Goal: Task Accomplishment & Management: Use online tool/utility

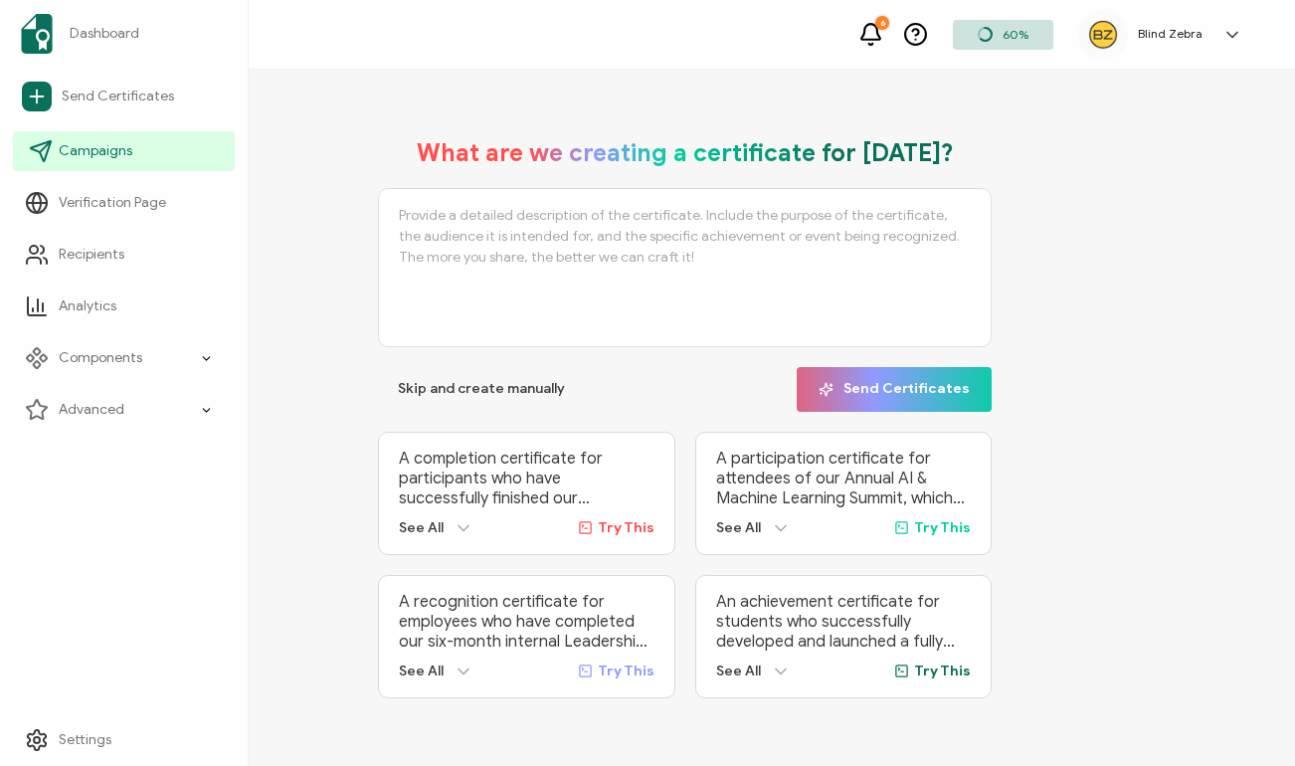
click at [68, 150] on span "Campaigns" at bounding box center [96, 151] width 74 height 20
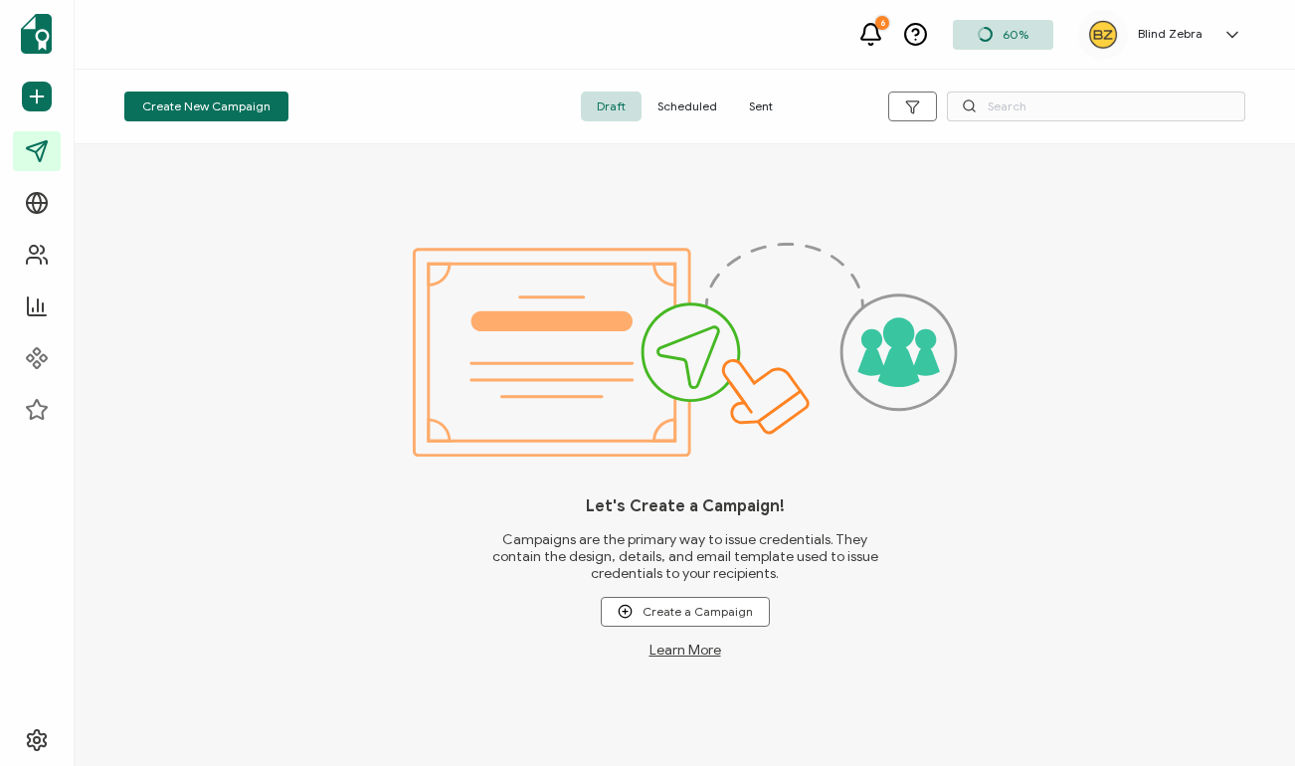
click at [761, 108] on span "Sent" at bounding box center [761, 106] width 56 height 30
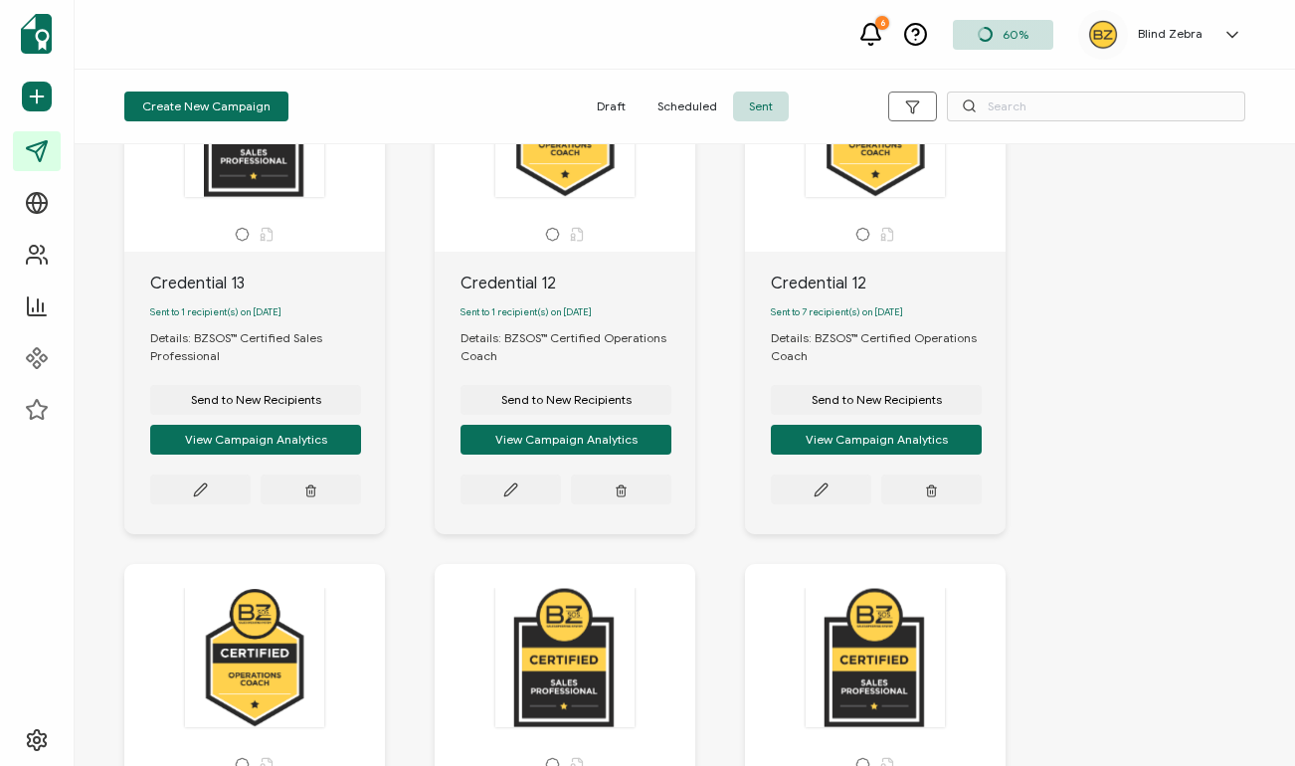
scroll to position [178, 0]
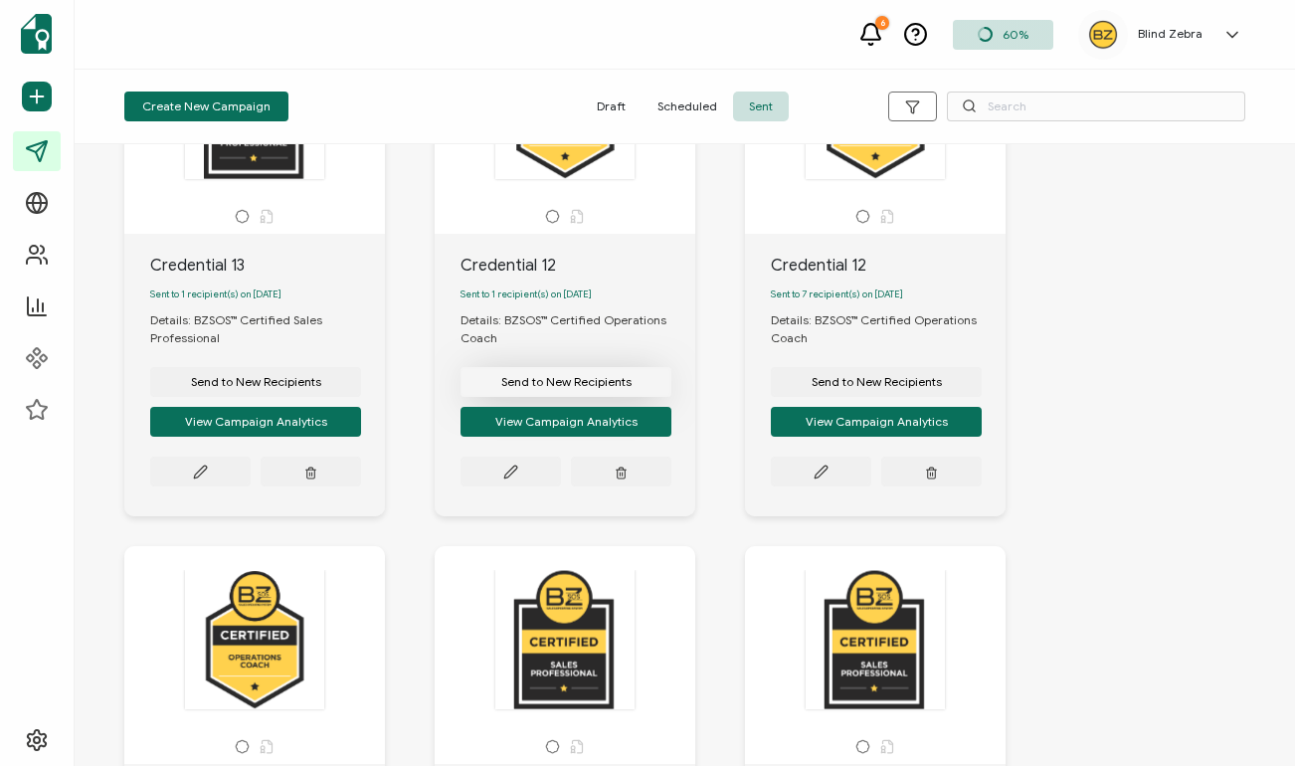
click at [516, 386] on span "Send to New Recipients" at bounding box center [566, 382] width 130 height 12
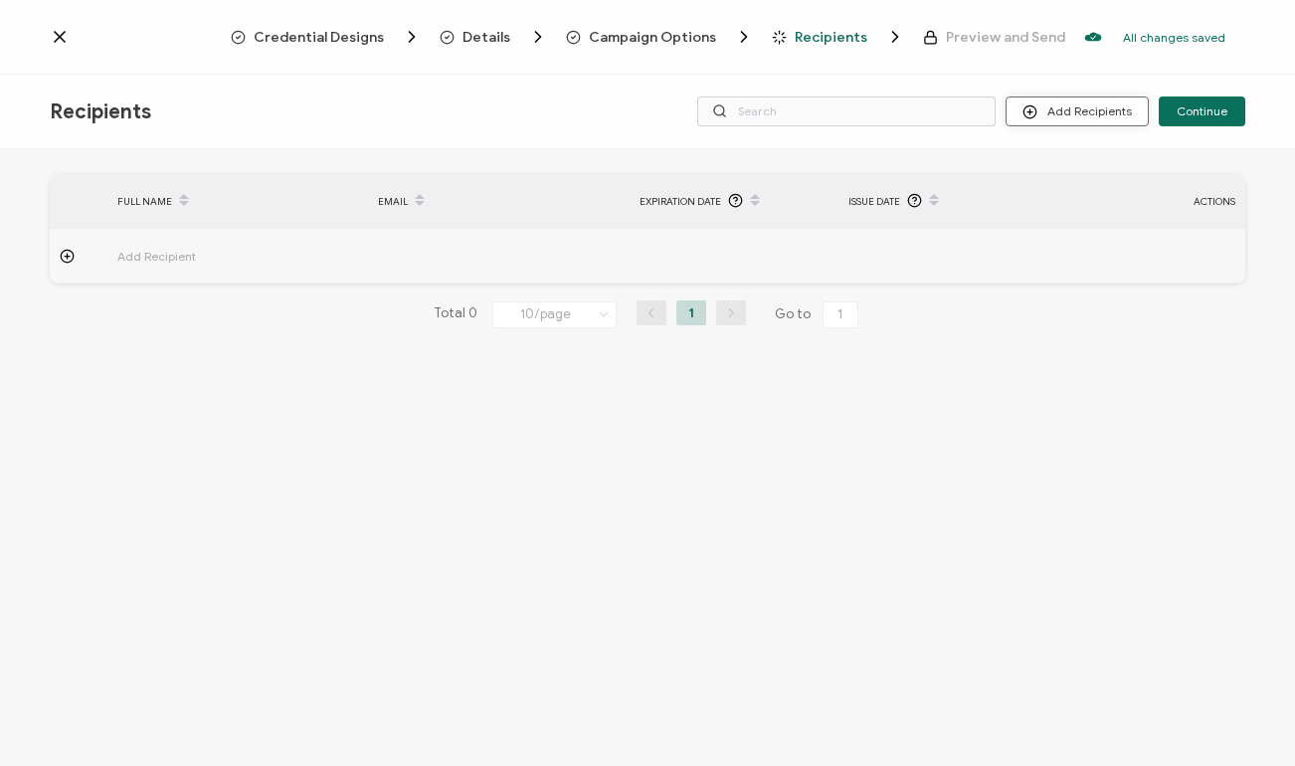
click at [1072, 112] on button "Add Recipients" at bounding box center [1076, 111] width 143 height 30
click at [1099, 161] on span "Upload Recipients" at bounding box center [1102, 164] width 100 height 15
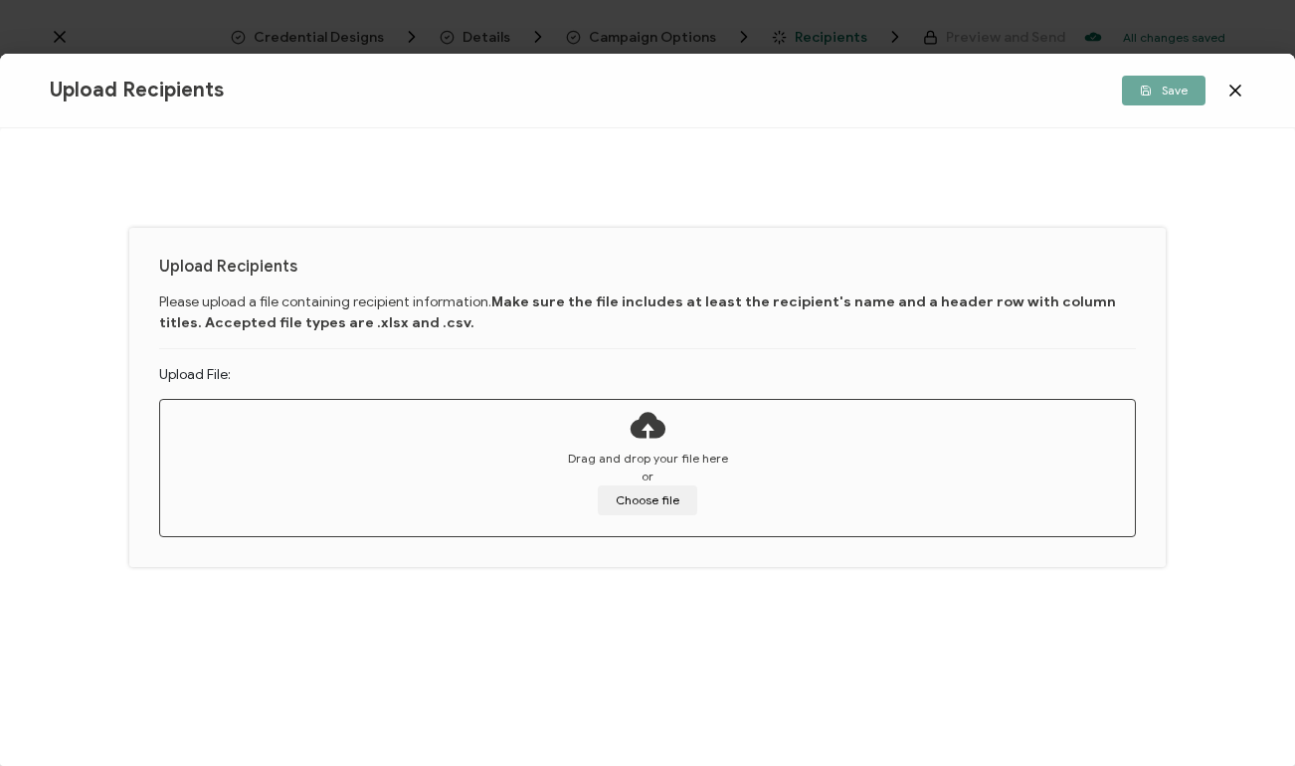
click at [1232, 88] on icon at bounding box center [1235, 91] width 10 height 10
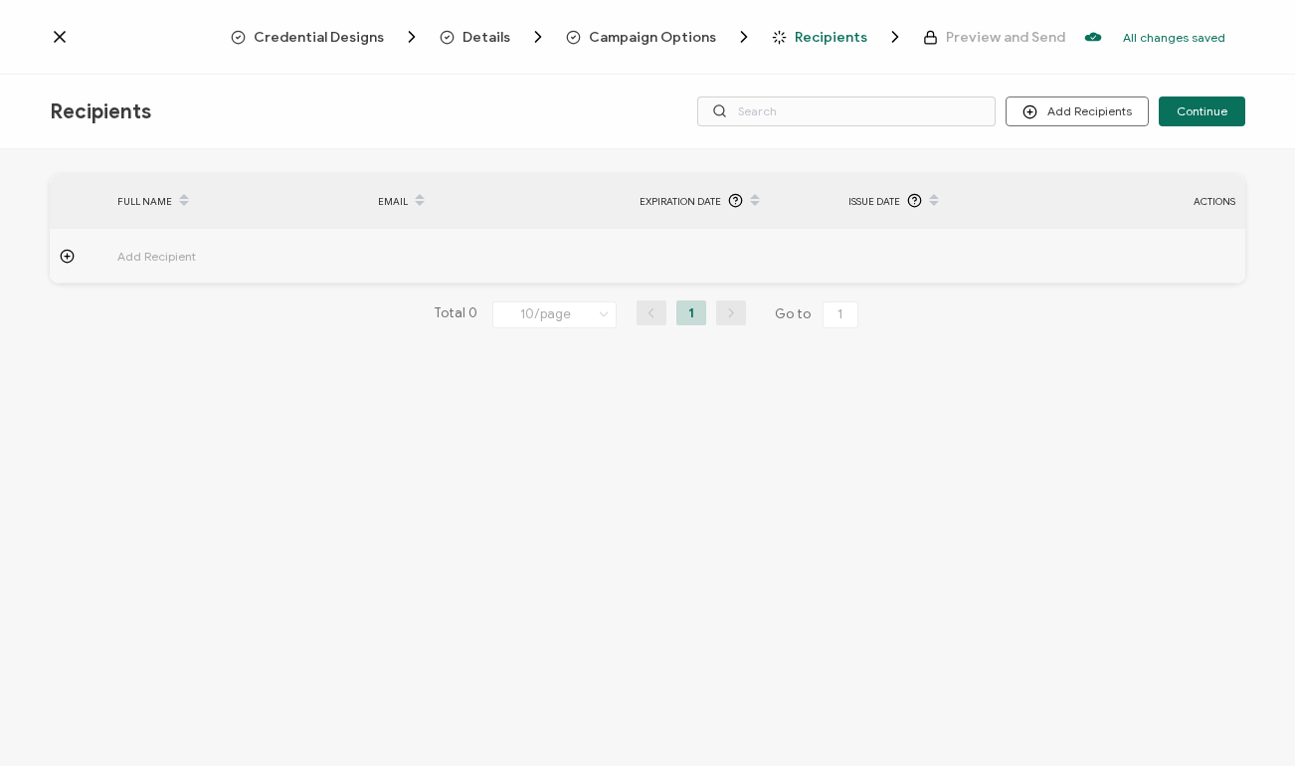
click at [1113, 365] on div "FULL NAME EMAIL Expiration Date Issue Date ACTIONS Add Recipient FULL NAME EMAI…" at bounding box center [647, 459] width 1295 height 621
click at [1105, 108] on button "Add Recipients" at bounding box center [1076, 111] width 143 height 30
click at [1096, 156] on li "Upload Recipients" at bounding box center [1104, 165] width 186 height 33
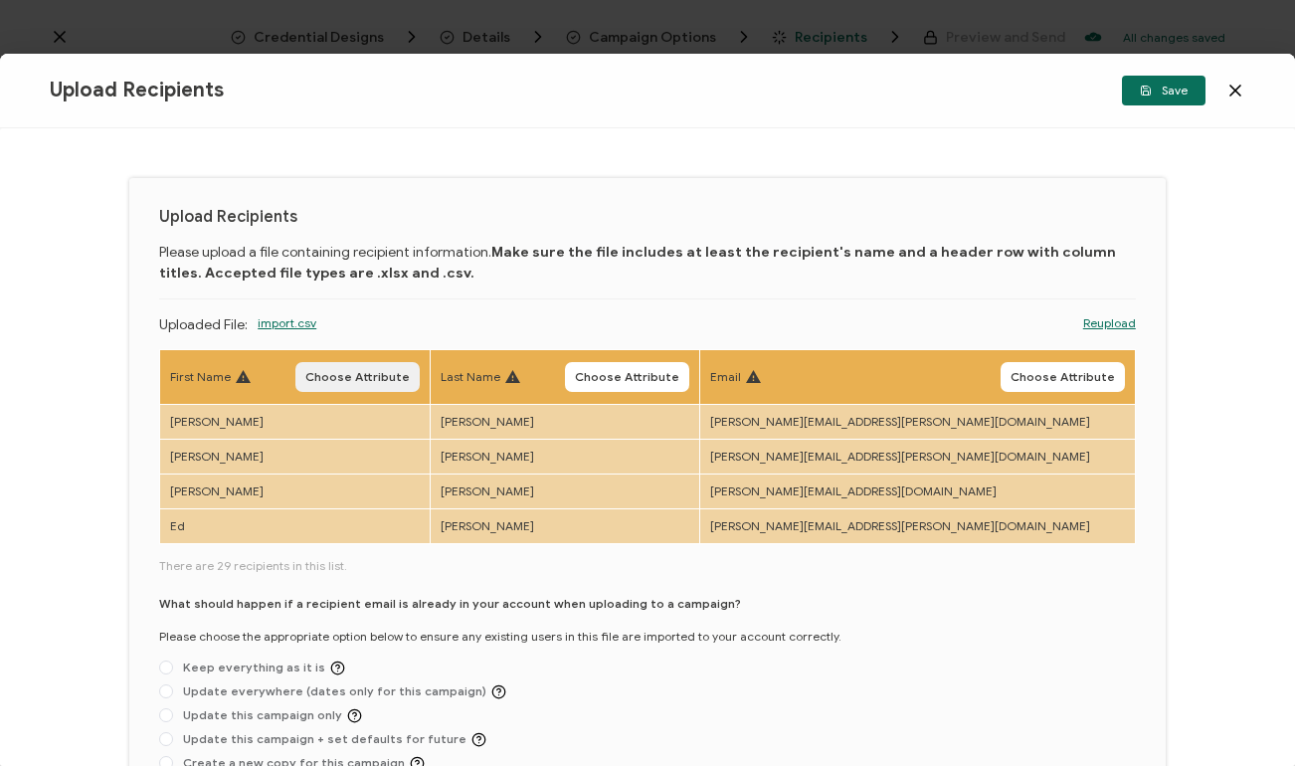
click at [420, 390] on button "Choose Attribute" at bounding box center [357, 377] width 124 height 30
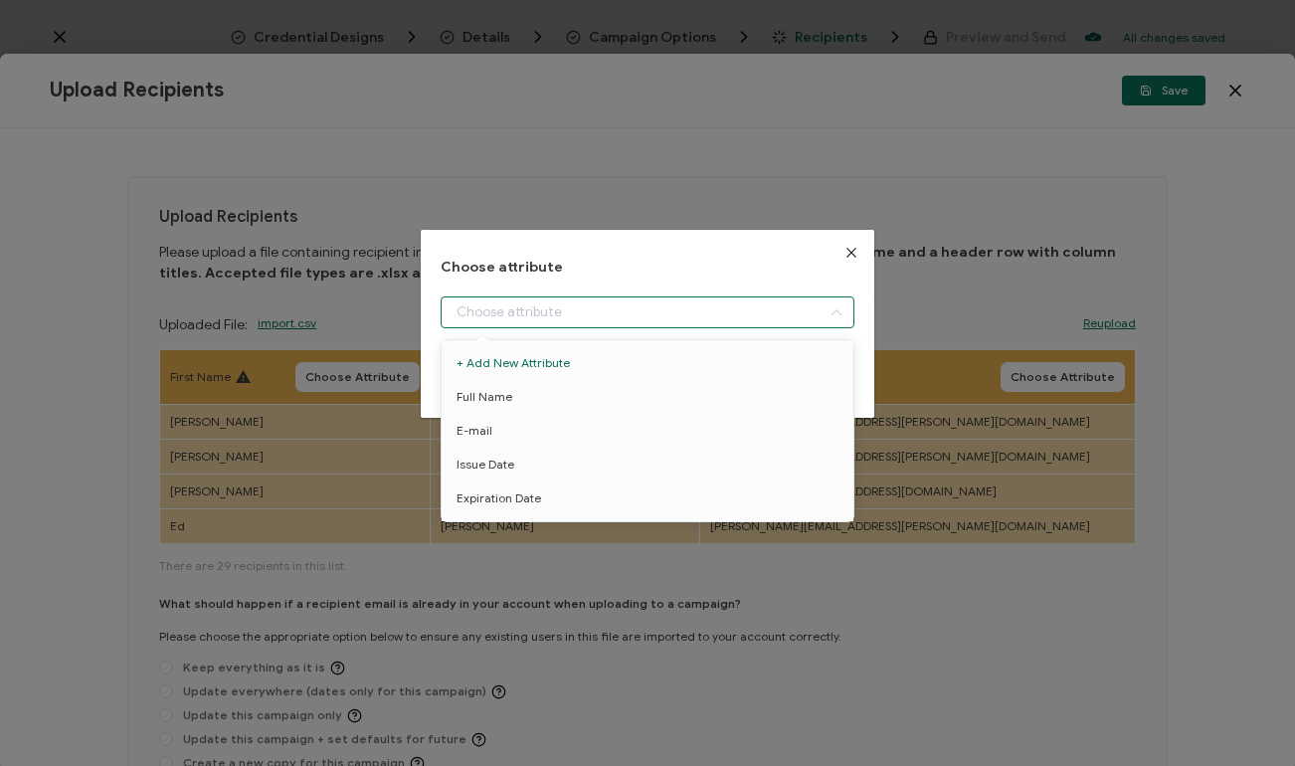
click at [568, 303] on input "dialog" at bounding box center [647, 312] width 414 height 32
click at [849, 244] on button "Close" at bounding box center [851, 253] width 46 height 46
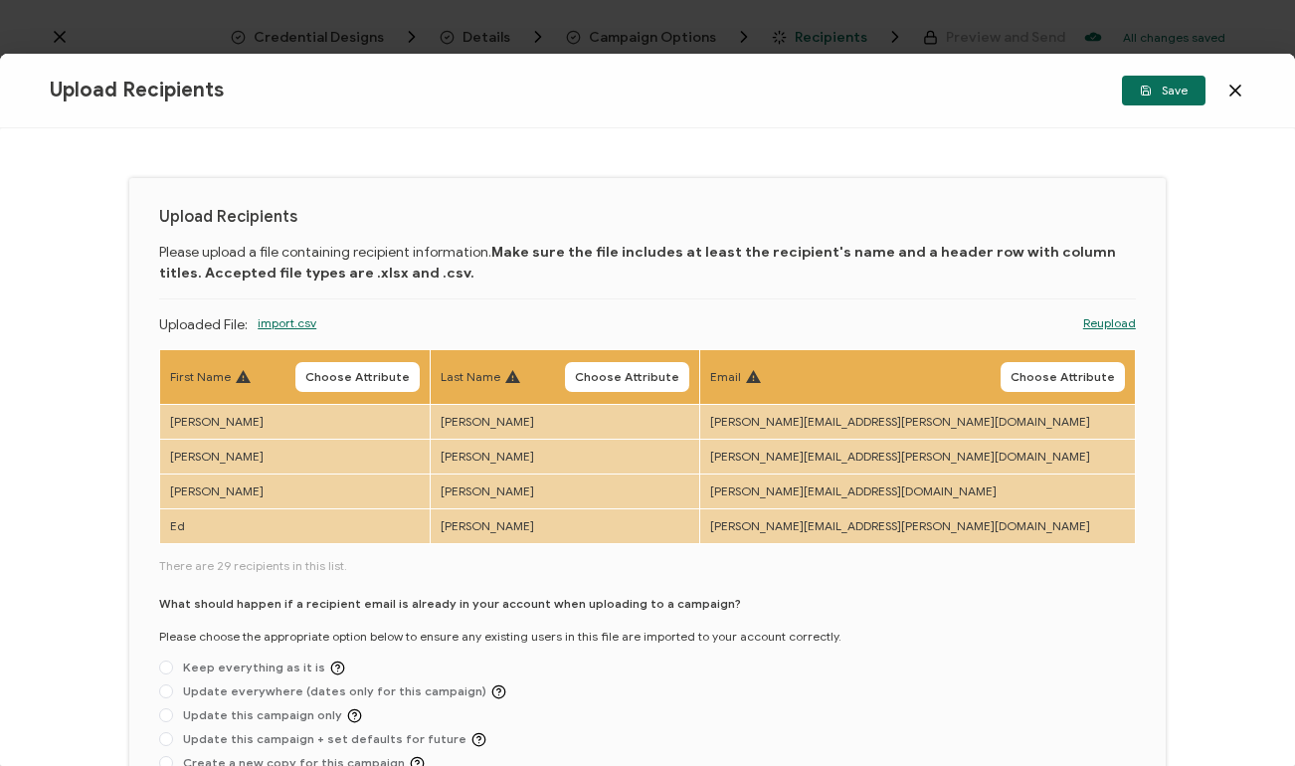
click at [1233, 94] on icon at bounding box center [1235, 91] width 20 height 20
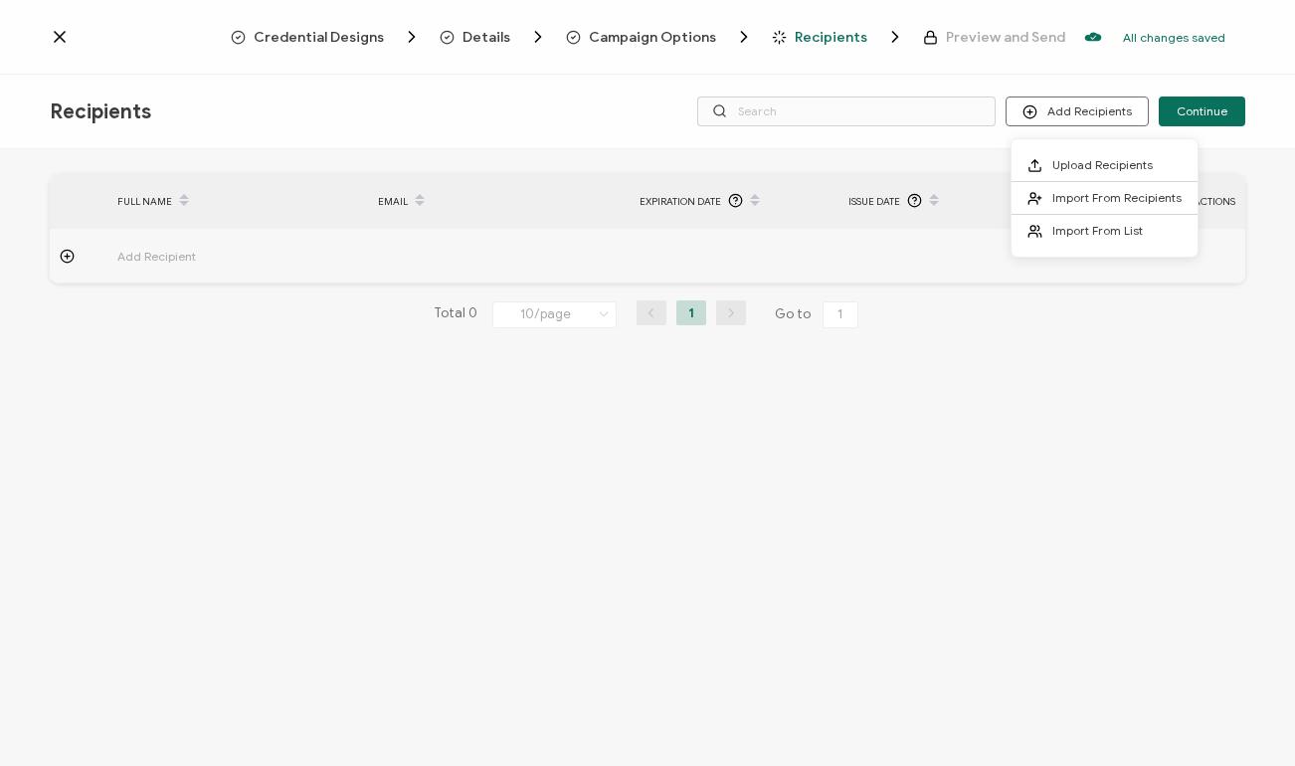
click at [1080, 112] on button "Add Recipients" at bounding box center [1076, 111] width 143 height 30
click at [1067, 165] on span "Upload Recipients" at bounding box center [1102, 164] width 100 height 15
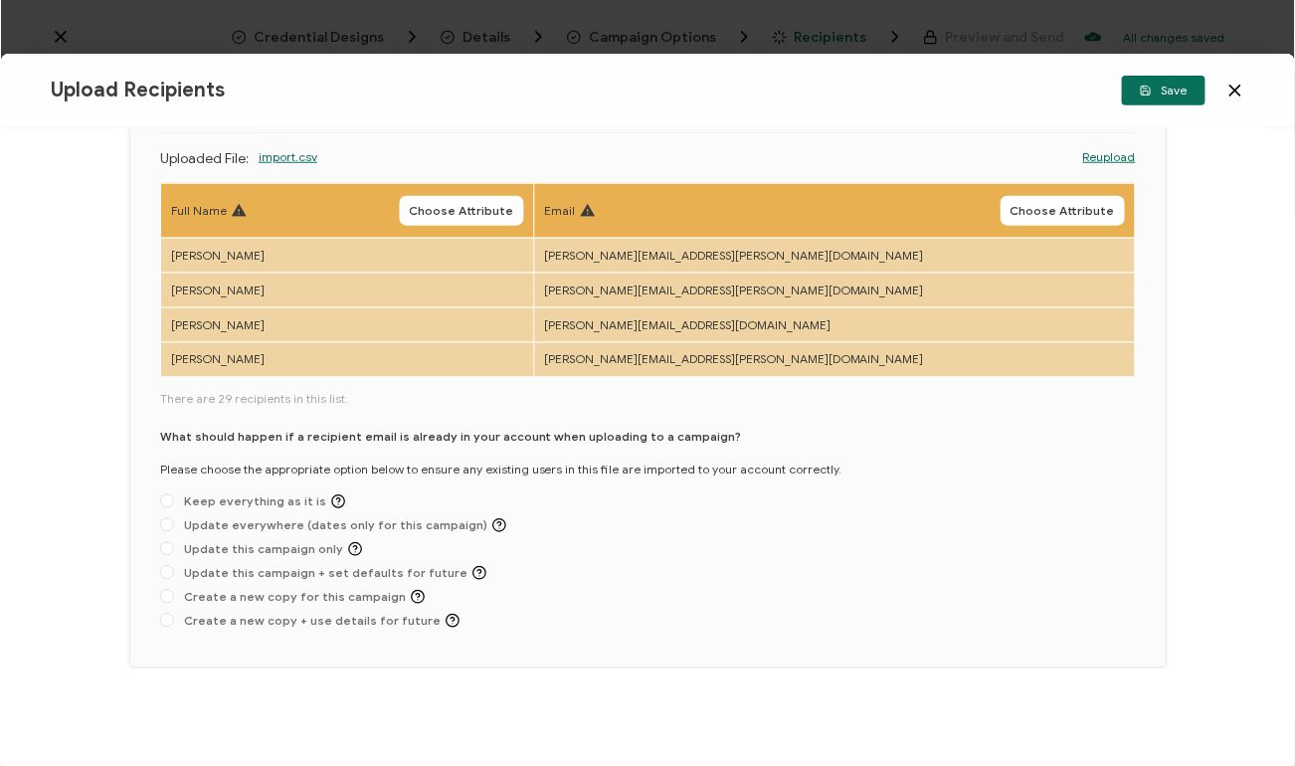
scroll to position [167, 0]
click at [513, 215] on span "Choose Attribute" at bounding box center [461, 211] width 104 height 12
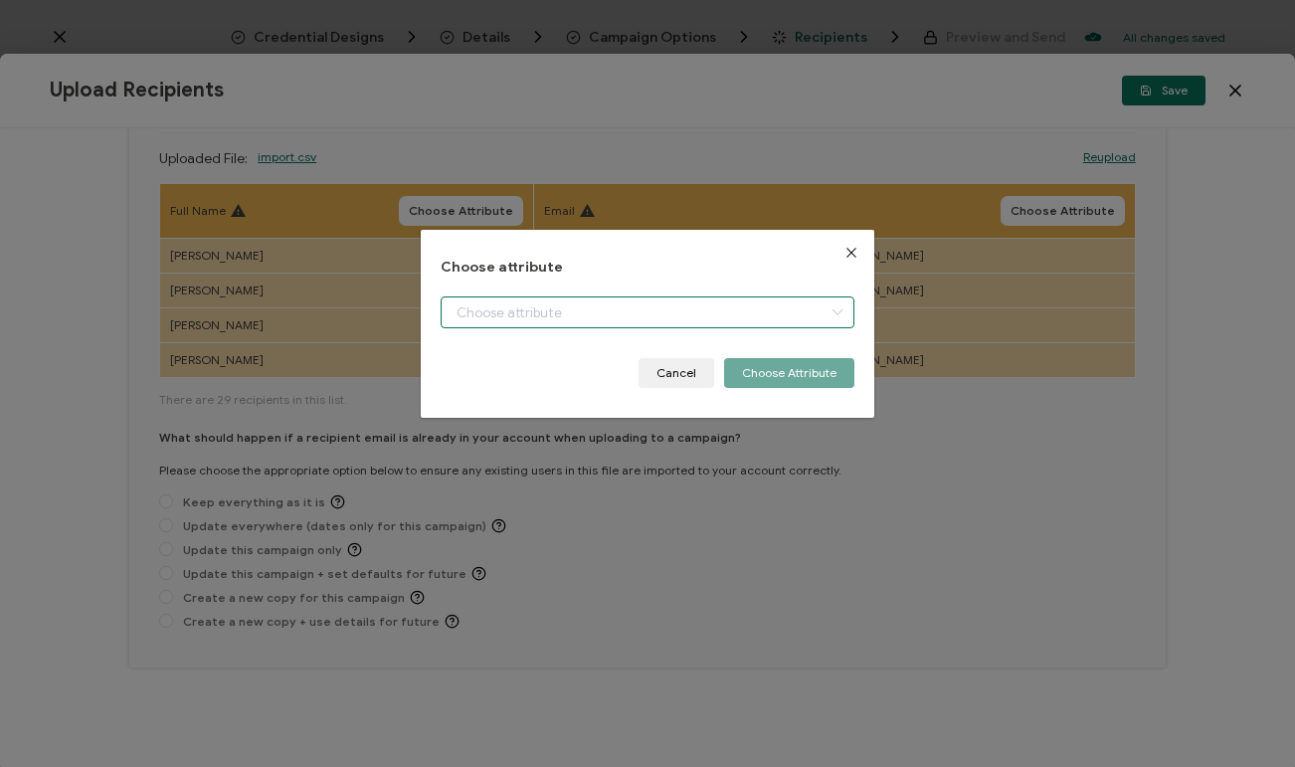
click at [692, 314] on input "dialog" at bounding box center [647, 312] width 414 height 32
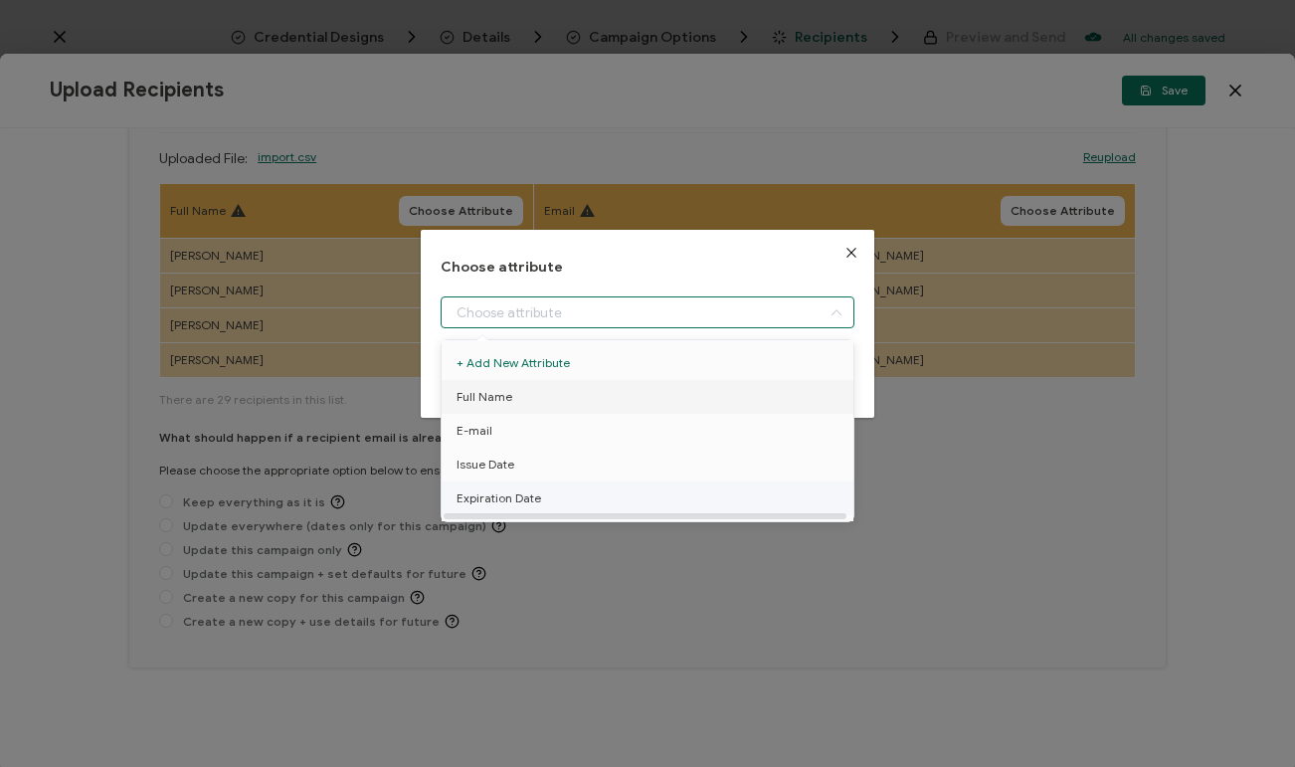
click at [512, 402] on li "Full Name" at bounding box center [647, 397] width 422 height 34
type input "Full Name"
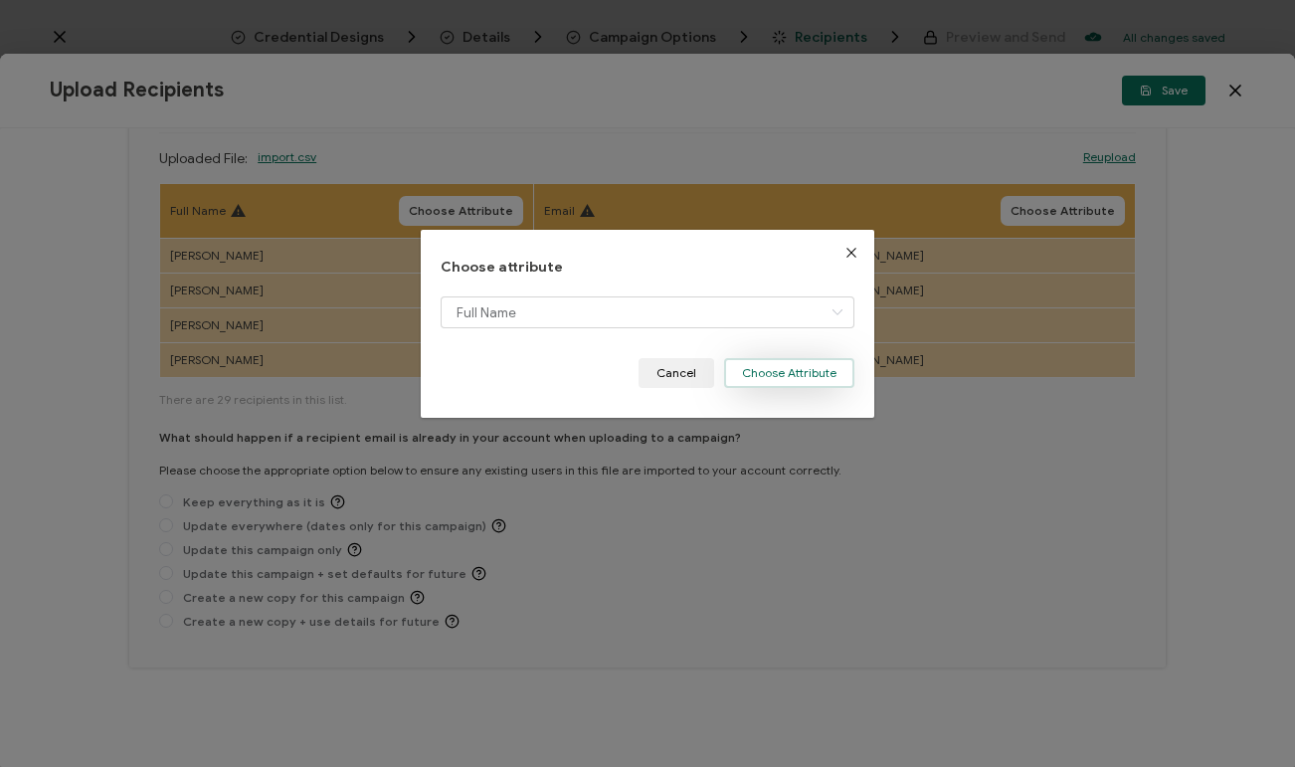
click at [768, 372] on button "Choose Attribute" at bounding box center [789, 373] width 130 height 30
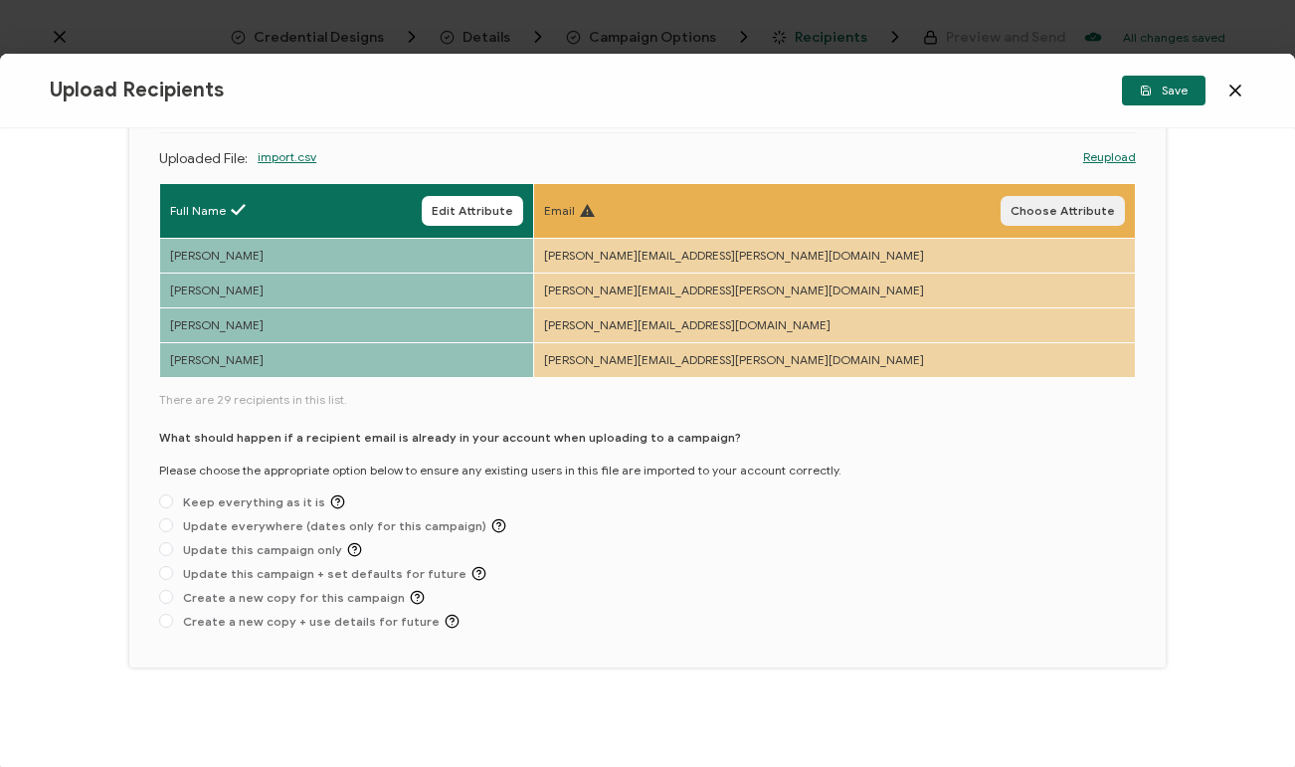
click at [1078, 211] on span "Choose Attribute" at bounding box center [1062, 211] width 104 height 12
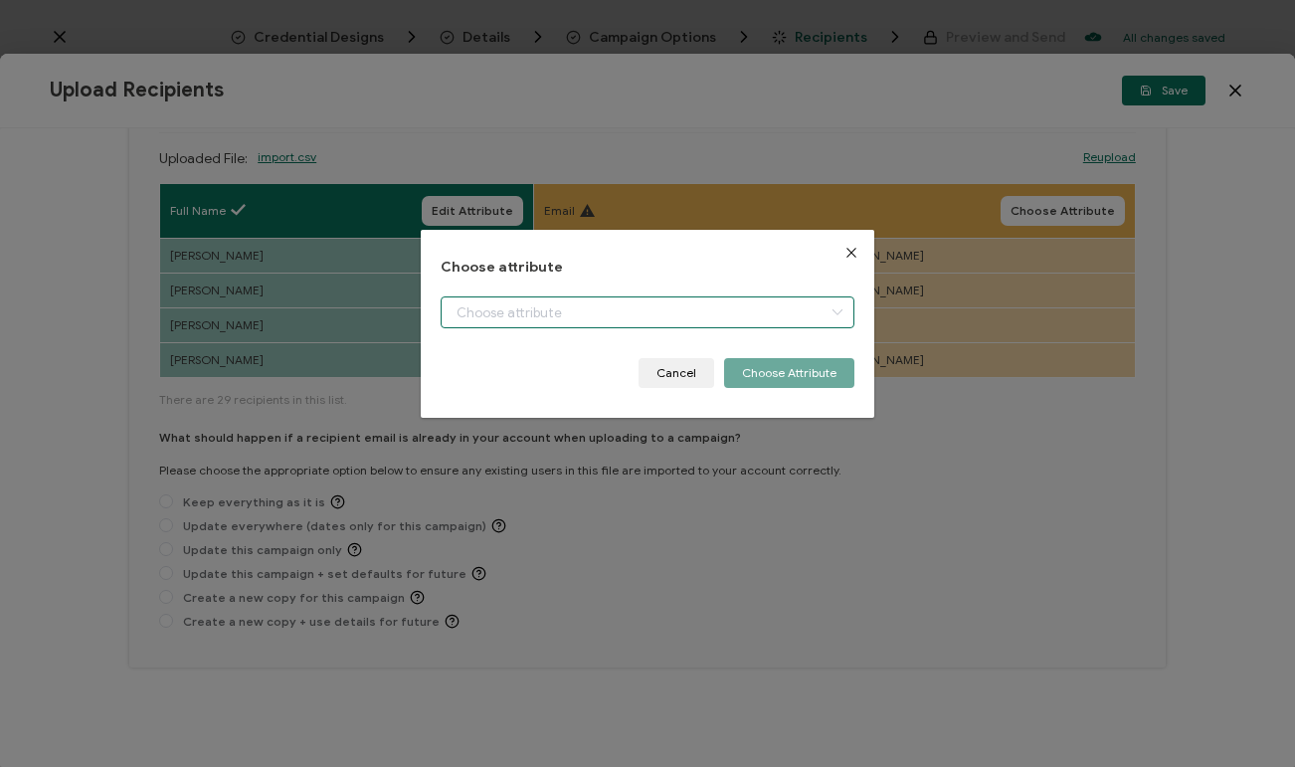
click at [707, 307] on input "dialog" at bounding box center [647, 312] width 414 height 32
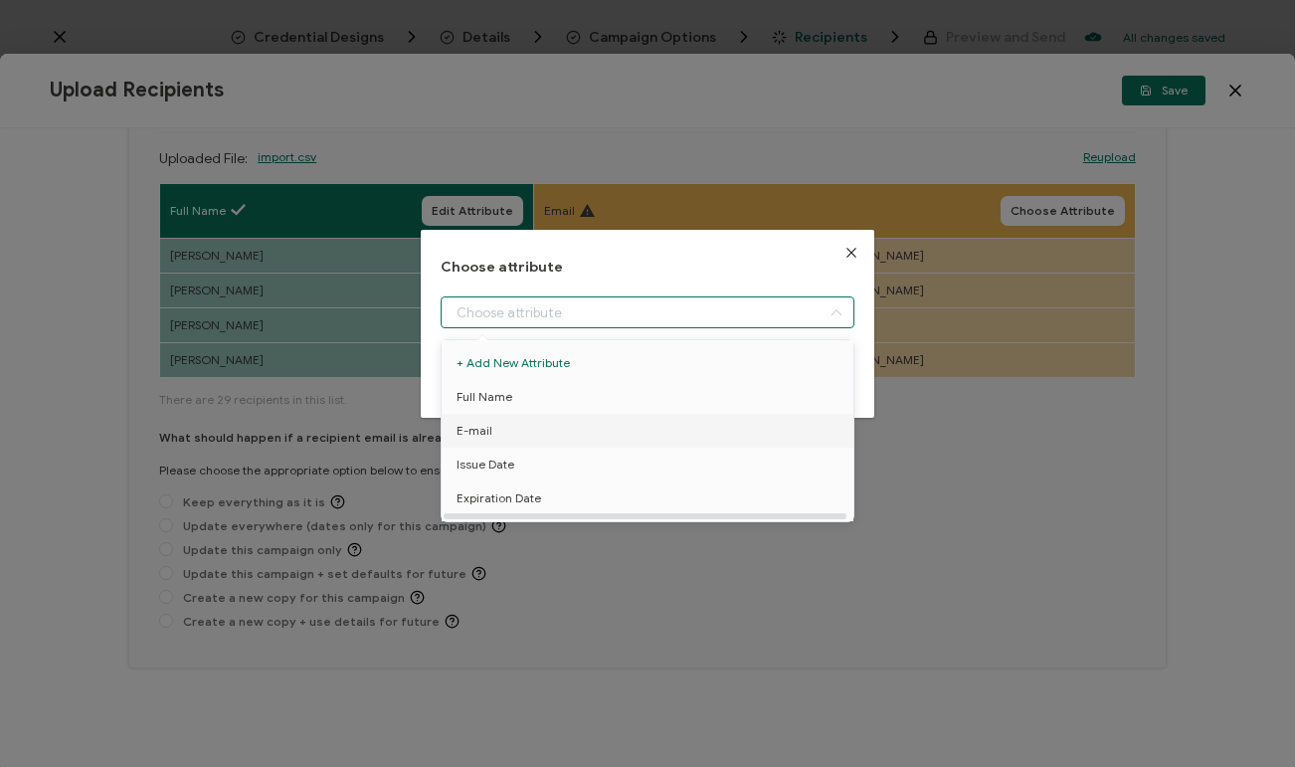
click at [628, 437] on li "E-mail" at bounding box center [647, 431] width 422 height 34
type input "E-mail"
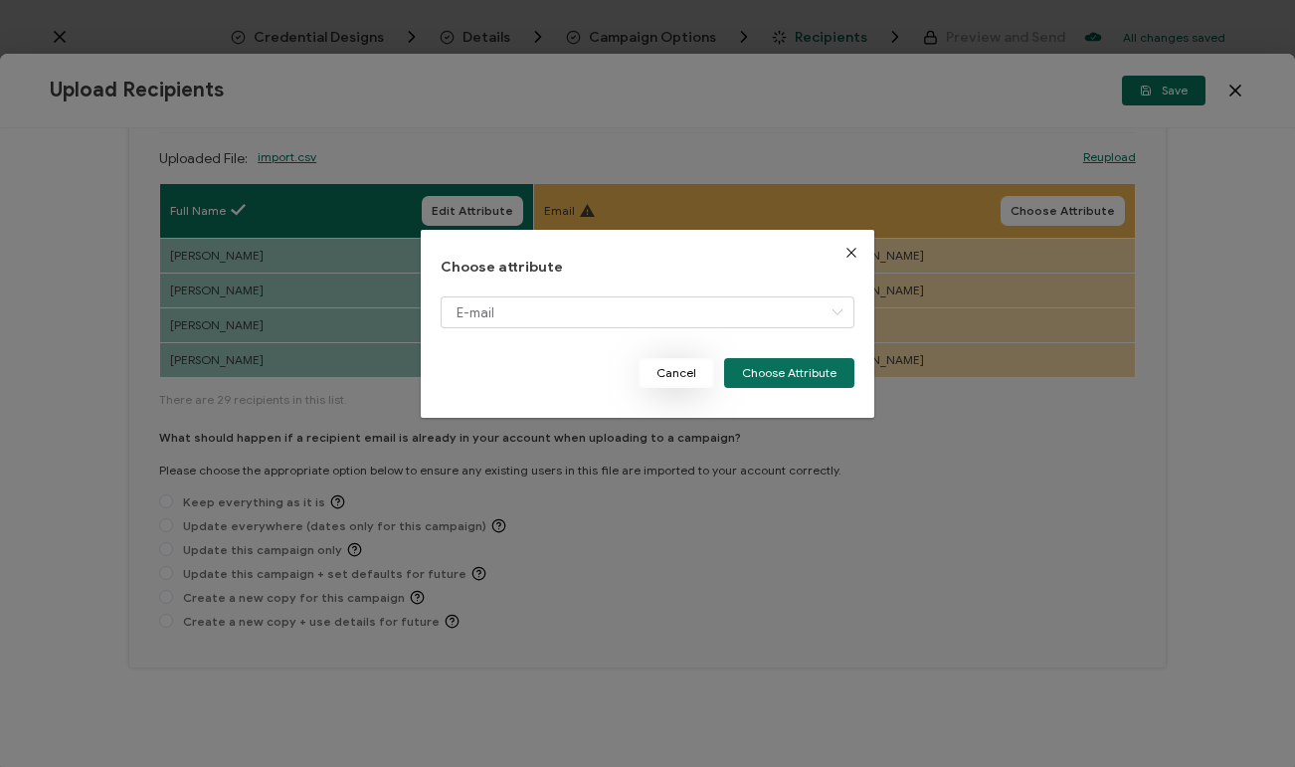
click at [679, 374] on button "Cancel" at bounding box center [676, 373] width 76 height 30
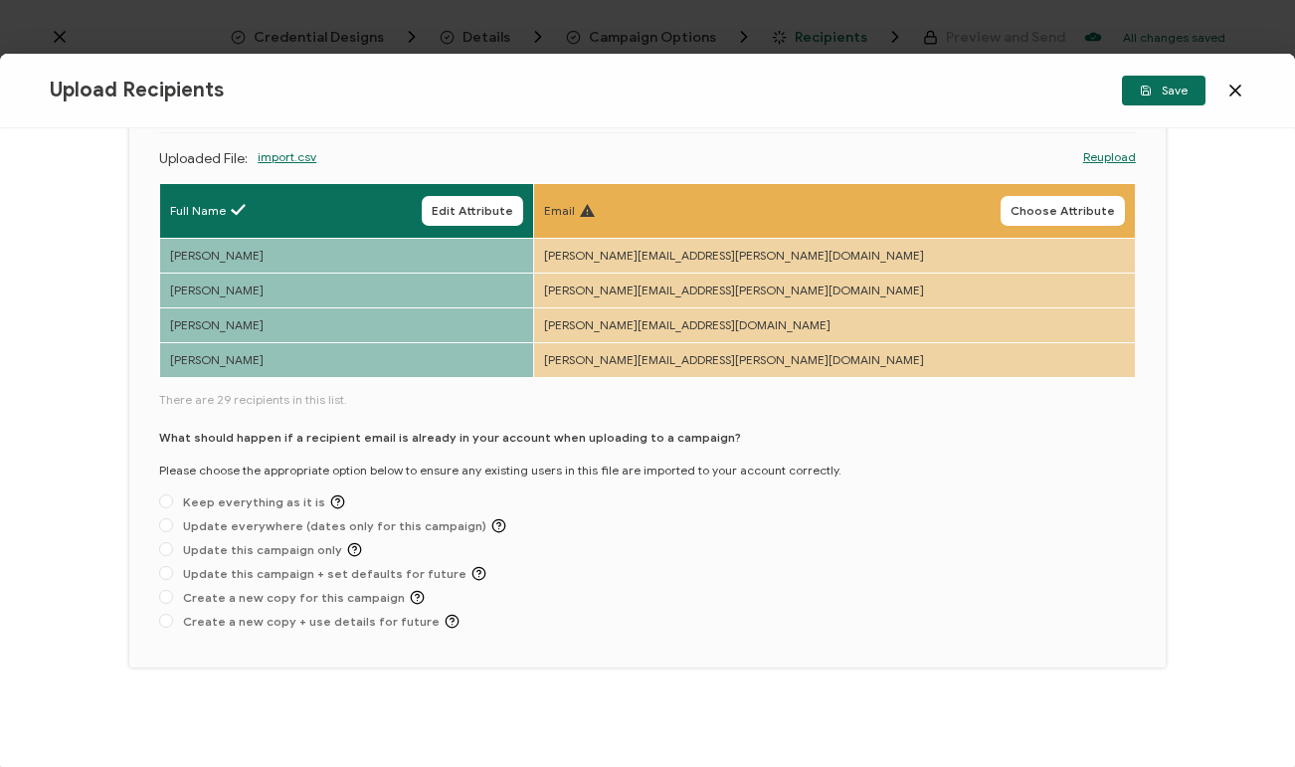
click at [1234, 92] on icon at bounding box center [1235, 91] width 10 height 10
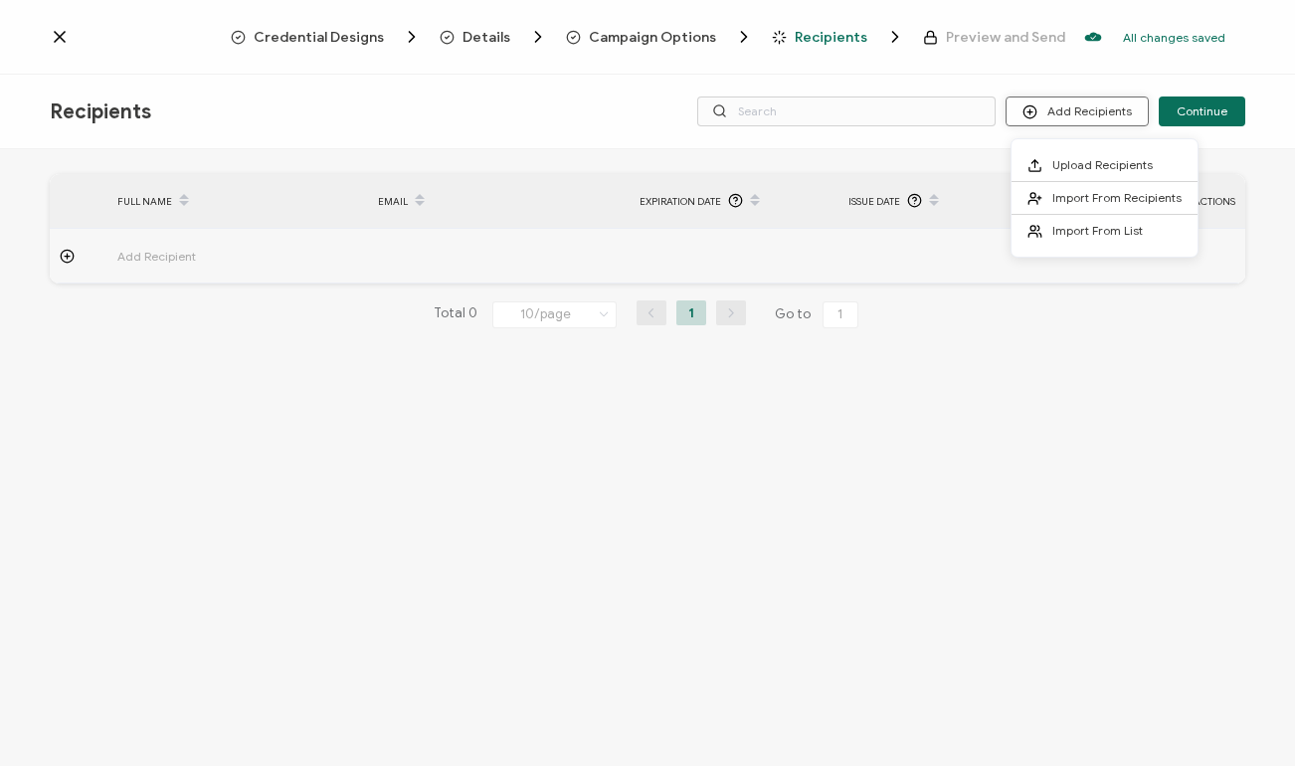
click at [1030, 112] on icon at bounding box center [1030, 111] width 0 height 5
click at [1037, 153] on li "Upload Recipients" at bounding box center [1104, 165] width 186 height 33
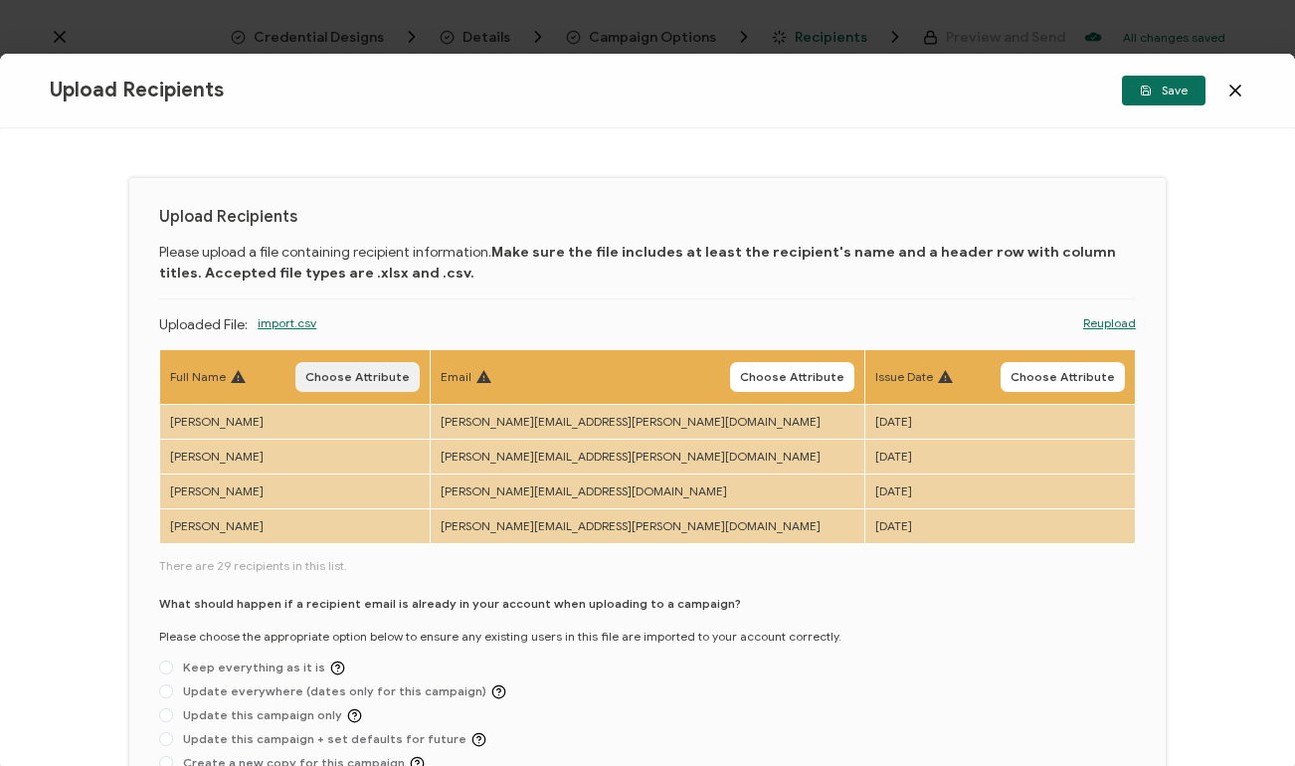
click at [410, 381] on span "Choose Attribute" at bounding box center [357, 377] width 104 height 12
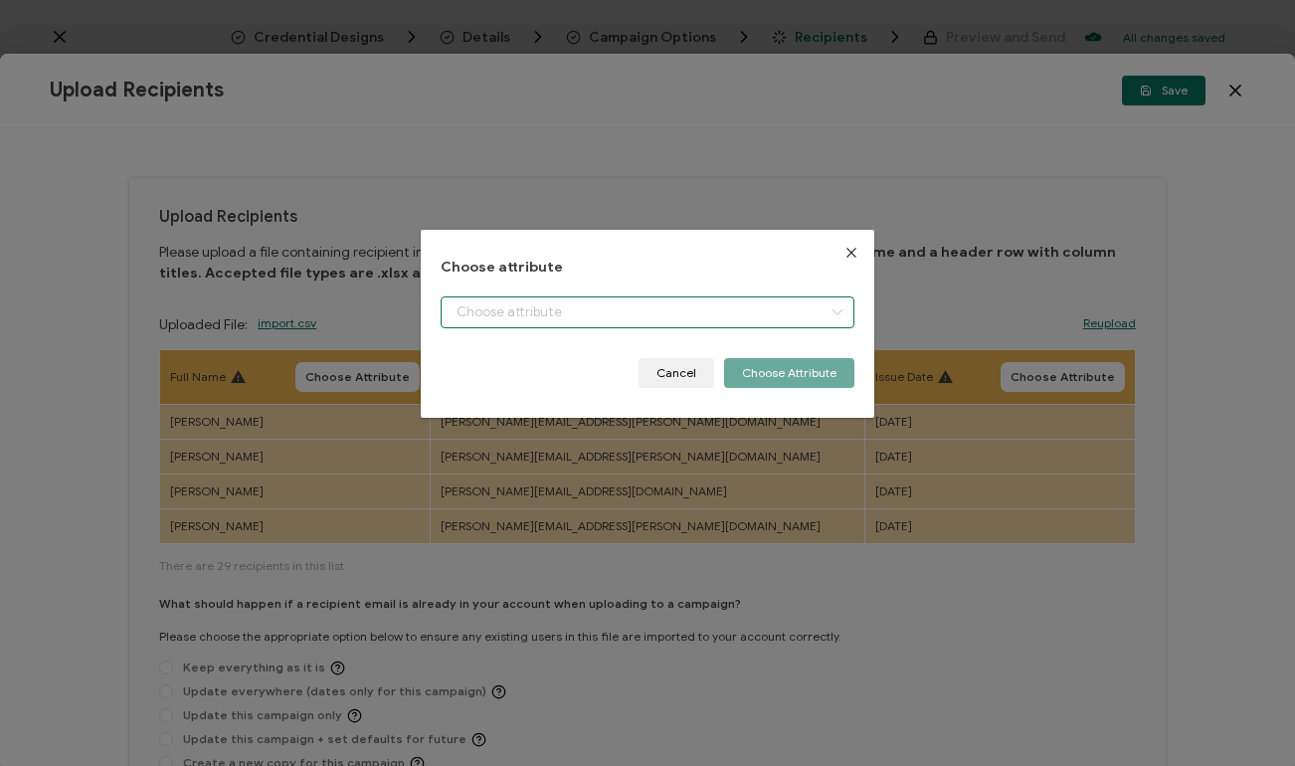
click at [625, 316] on input "dialog" at bounding box center [647, 312] width 414 height 32
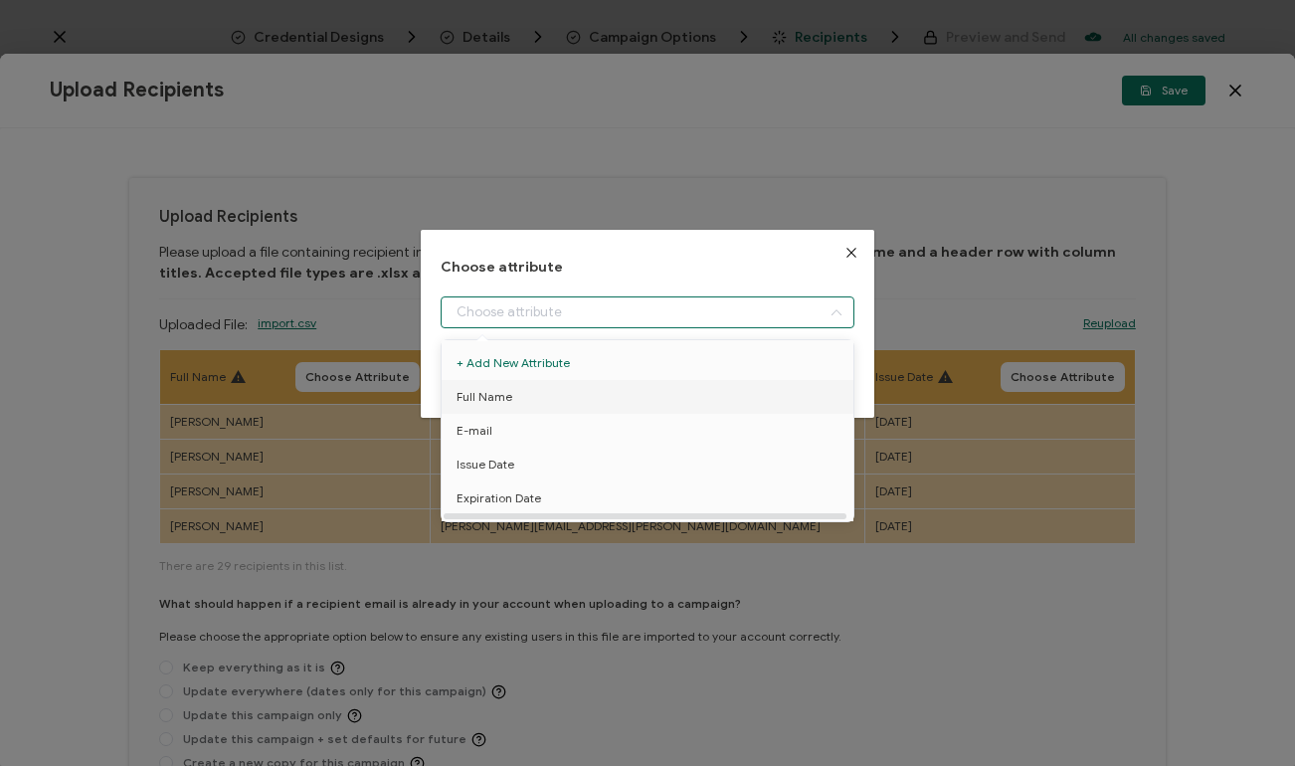
click at [568, 391] on li "Full Name" at bounding box center [647, 397] width 422 height 34
type input "Full Name"
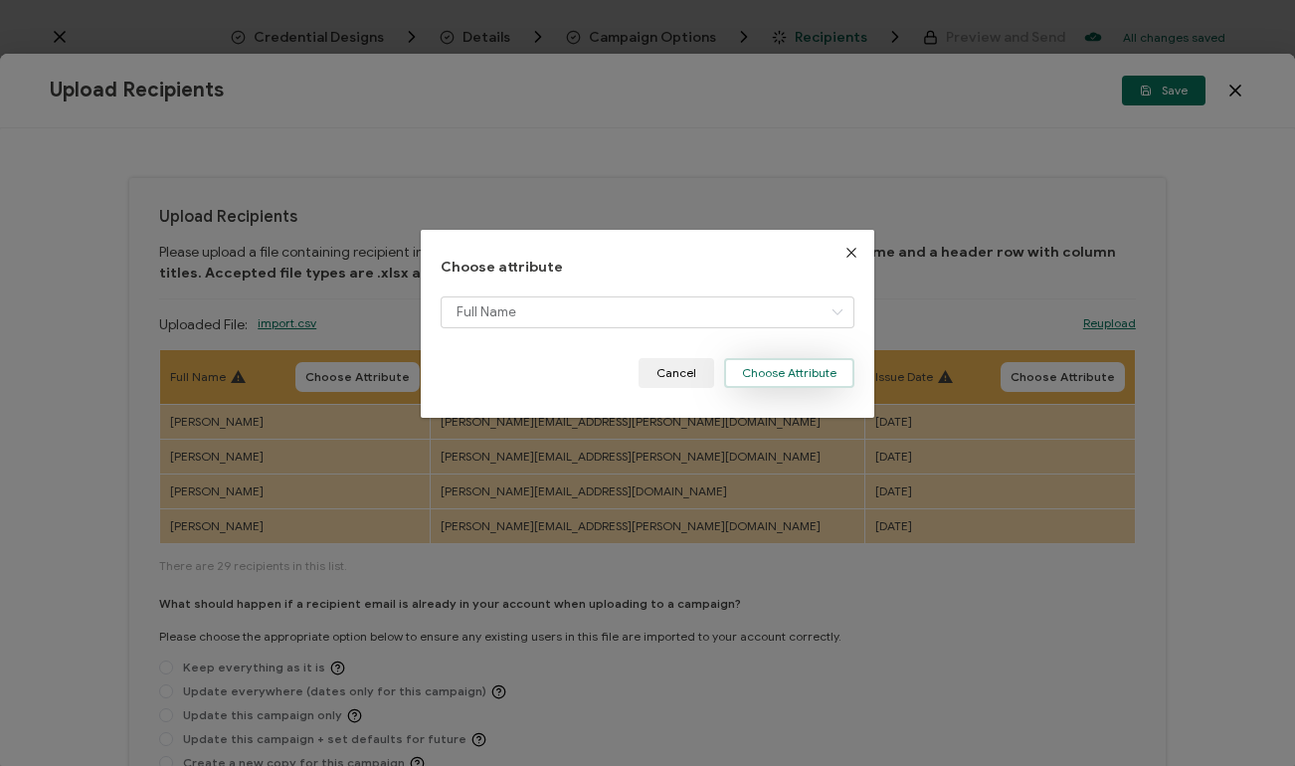
click at [761, 378] on button "Choose Attribute" at bounding box center [789, 373] width 130 height 30
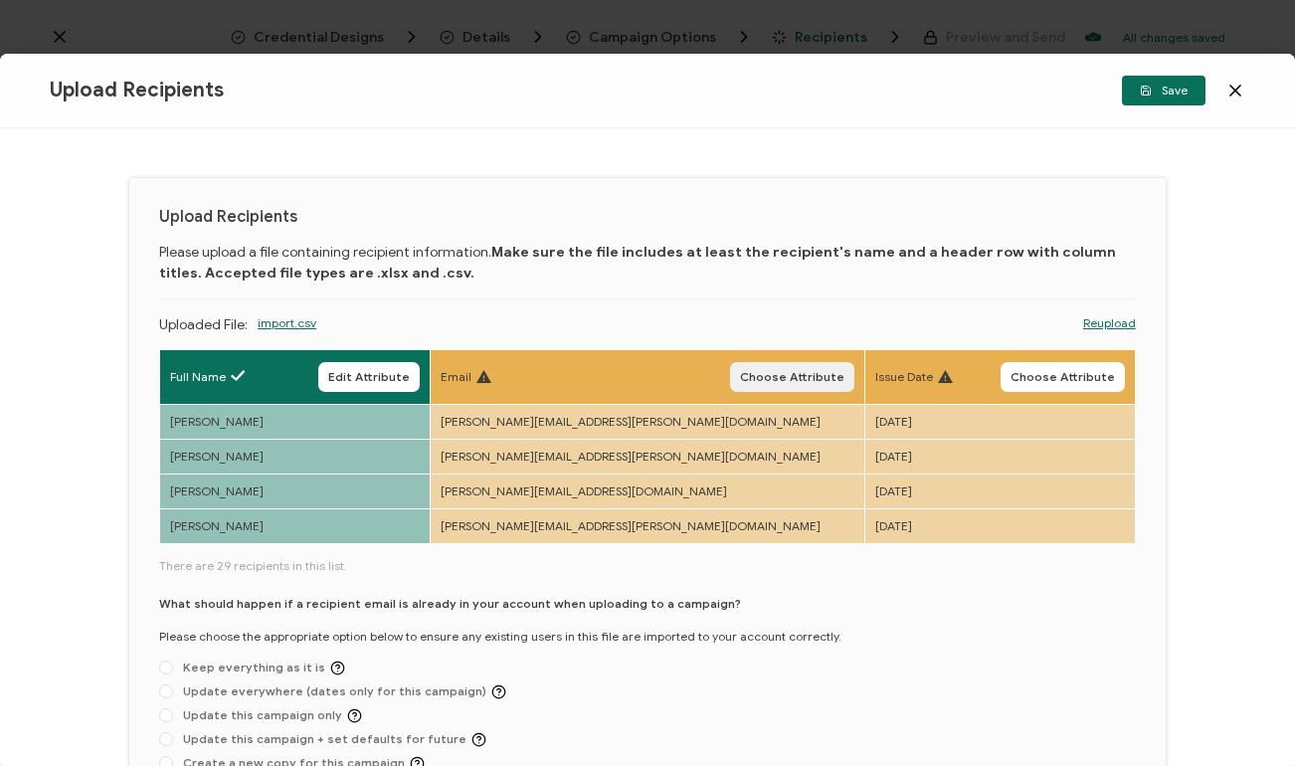
click at [740, 382] on span "Choose Attribute" at bounding box center [792, 377] width 104 height 12
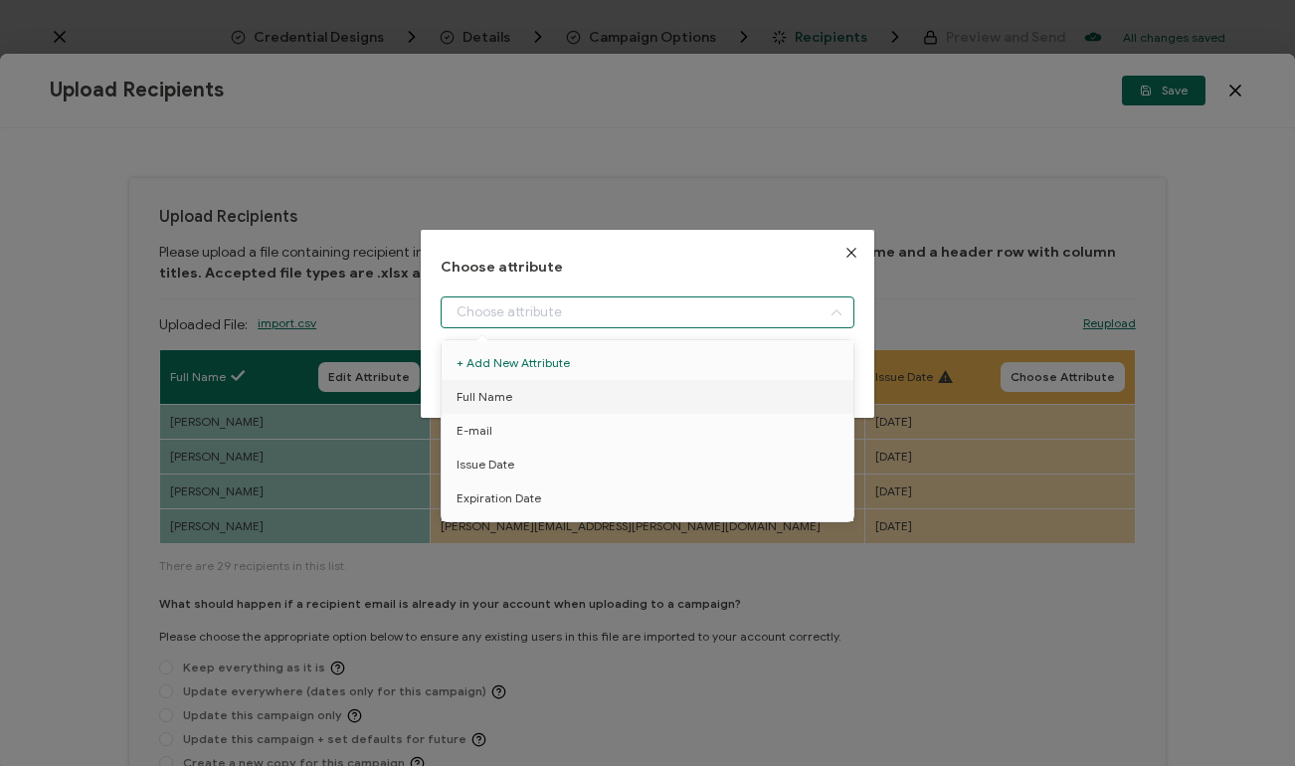
click at [650, 317] on input "dialog" at bounding box center [647, 312] width 414 height 32
click at [608, 433] on li "E-mail" at bounding box center [647, 431] width 422 height 34
type input "E-mail"
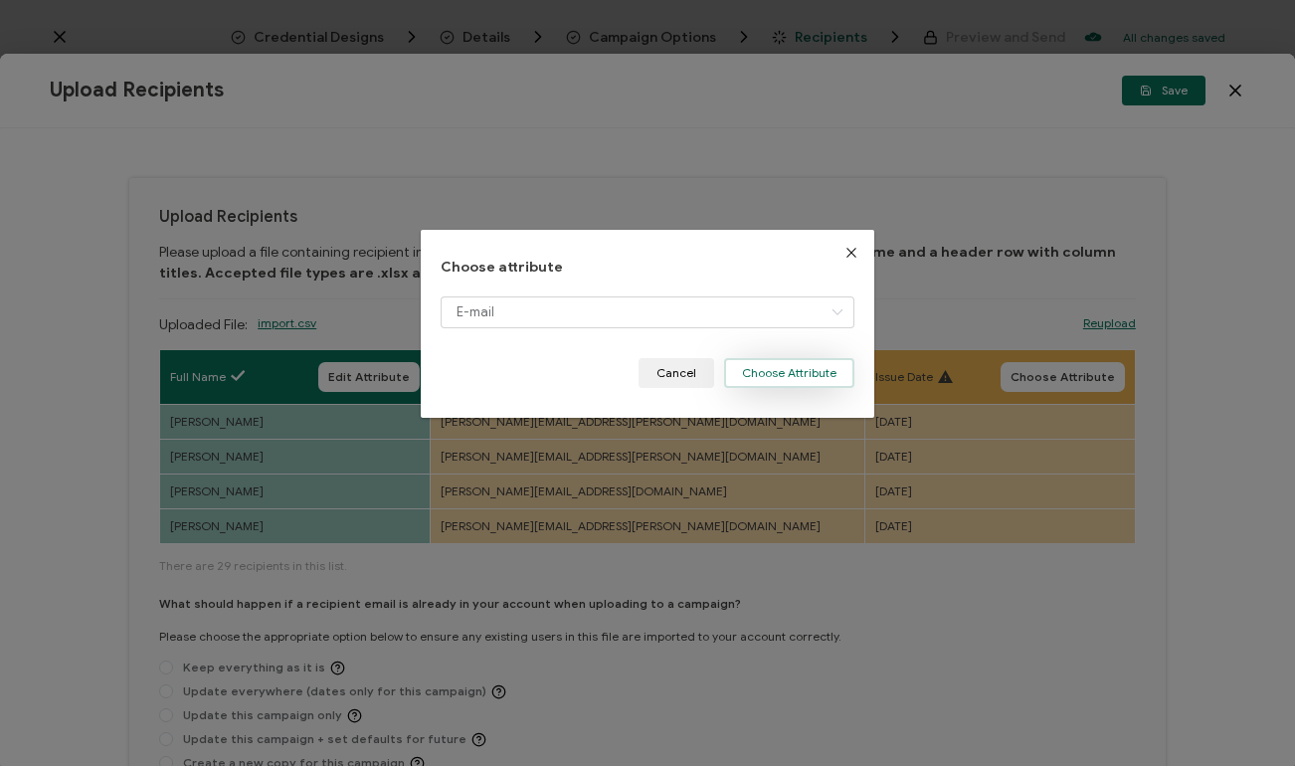
click at [746, 376] on button "Choose Attribute" at bounding box center [789, 373] width 130 height 30
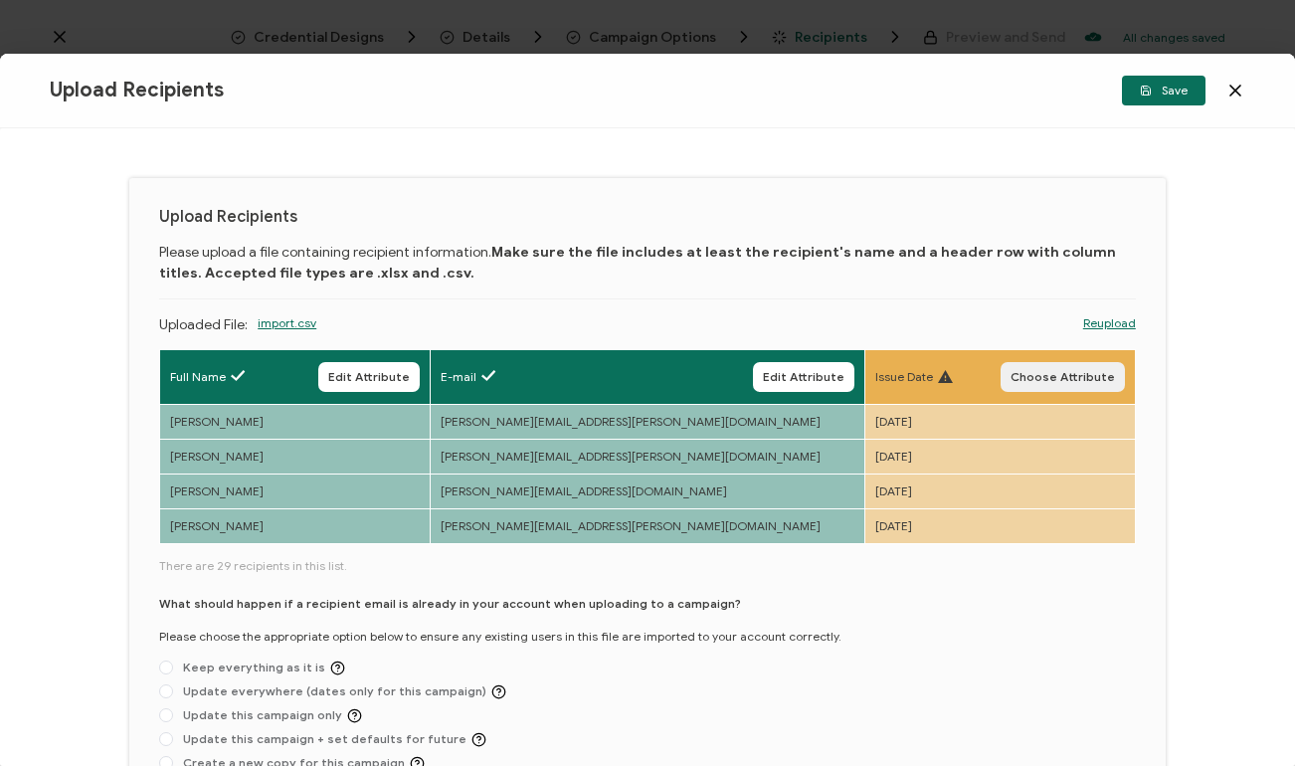
click at [1047, 375] on span "Choose Attribute" at bounding box center [1062, 377] width 104 height 12
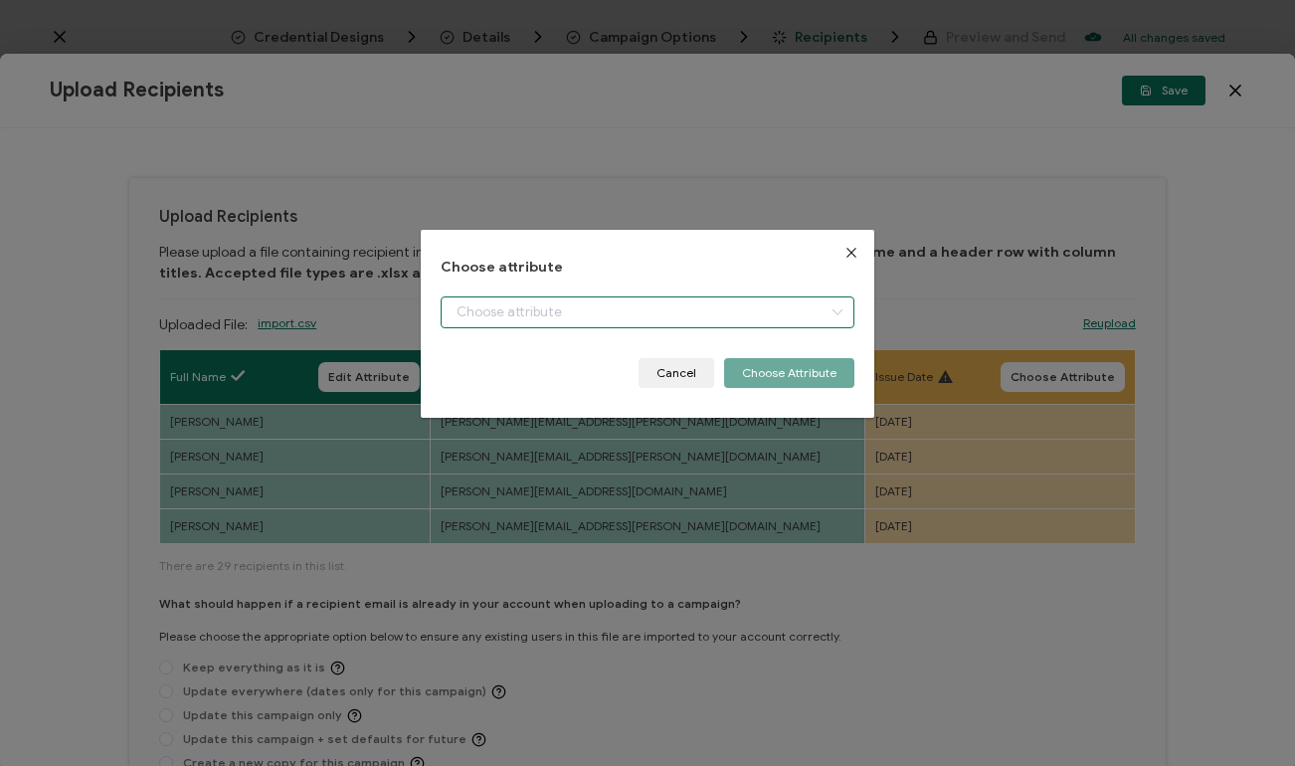
click at [743, 308] on input "dialog" at bounding box center [647, 312] width 414 height 32
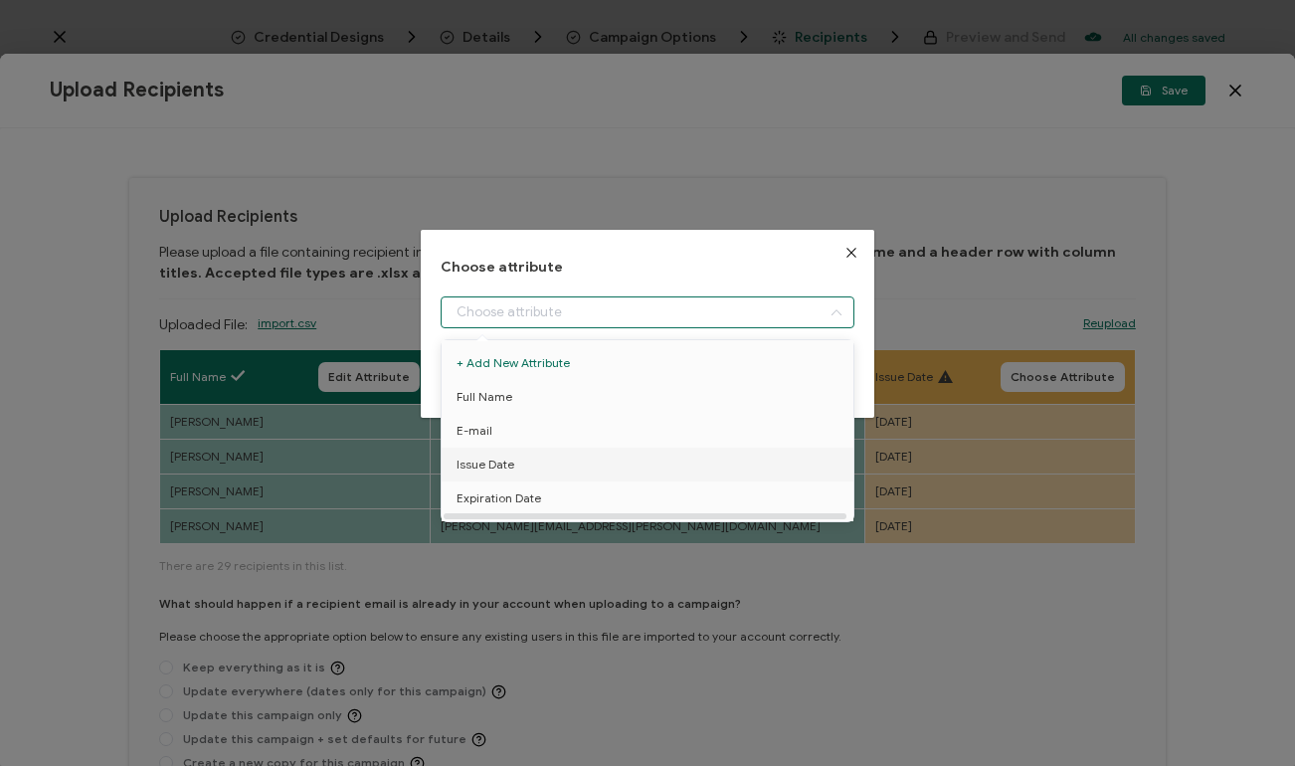
click at [622, 455] on li "Issue Date" at bounding box center [647, 464] width 422 height 34
type input "Issue Date"
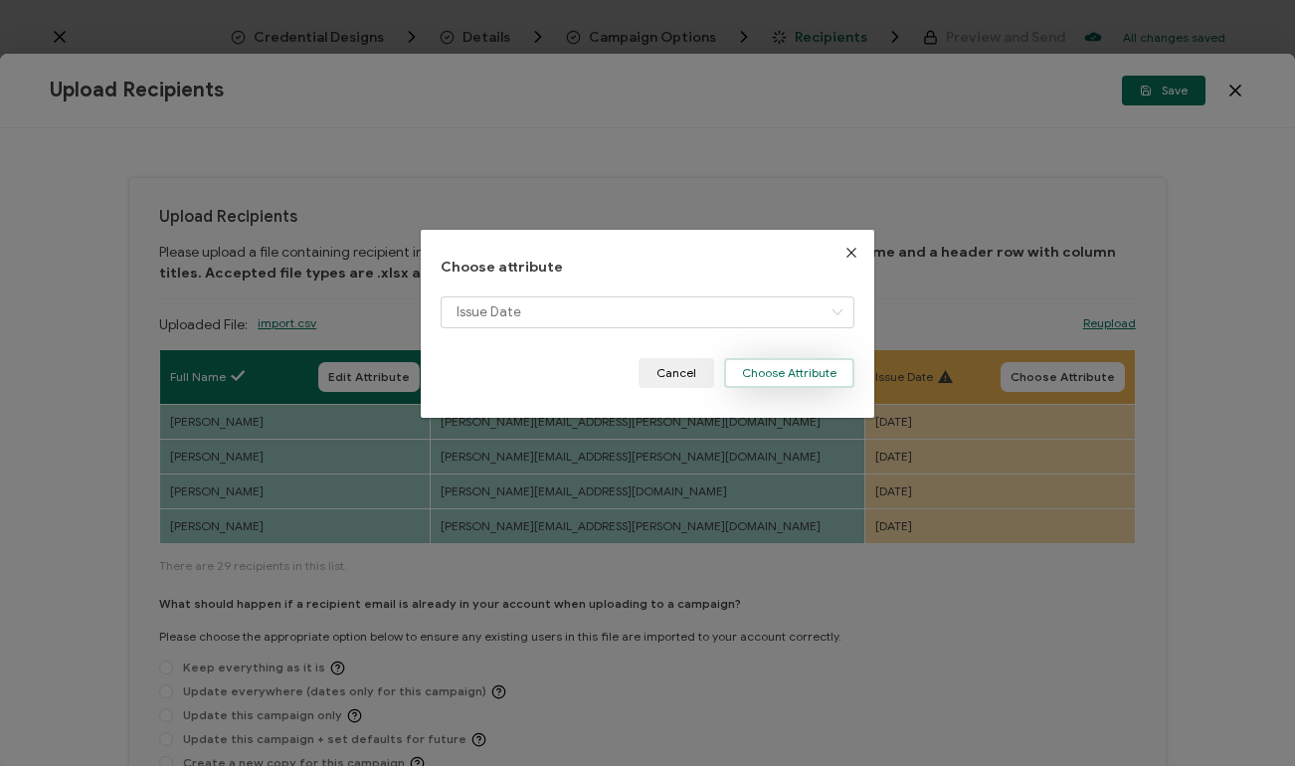
click at [830, 372] on button "Choose Attribute" at bounding box center [789, 373] width 130 height 30
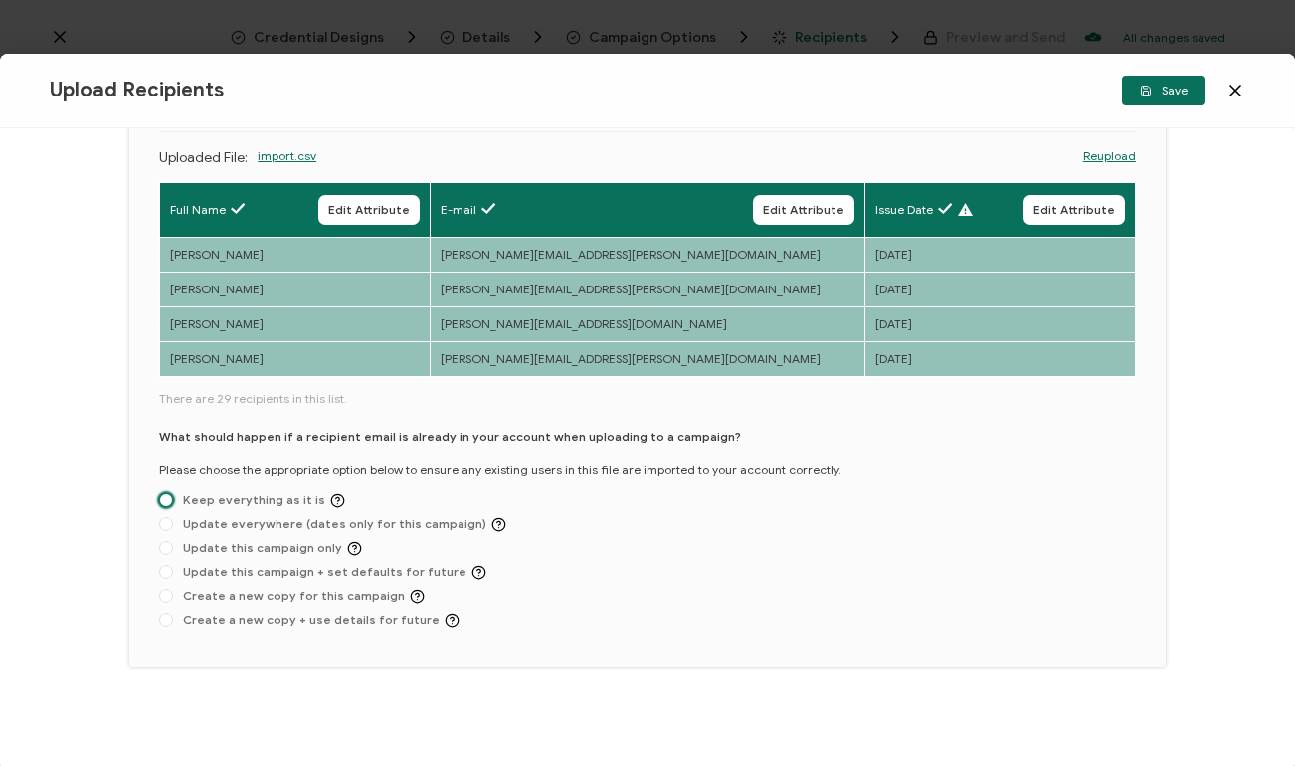
click at [171, 504] on span at bounding box center [166, 500] width 14 height 14
click at [171, 504] on input "Keep everything as it is" at bounding box center [166, 501] width 14 height 16
radio input "true"
click at [1172, 90] on span "Save" at bounding box center [1163, 91] width 48 height 12
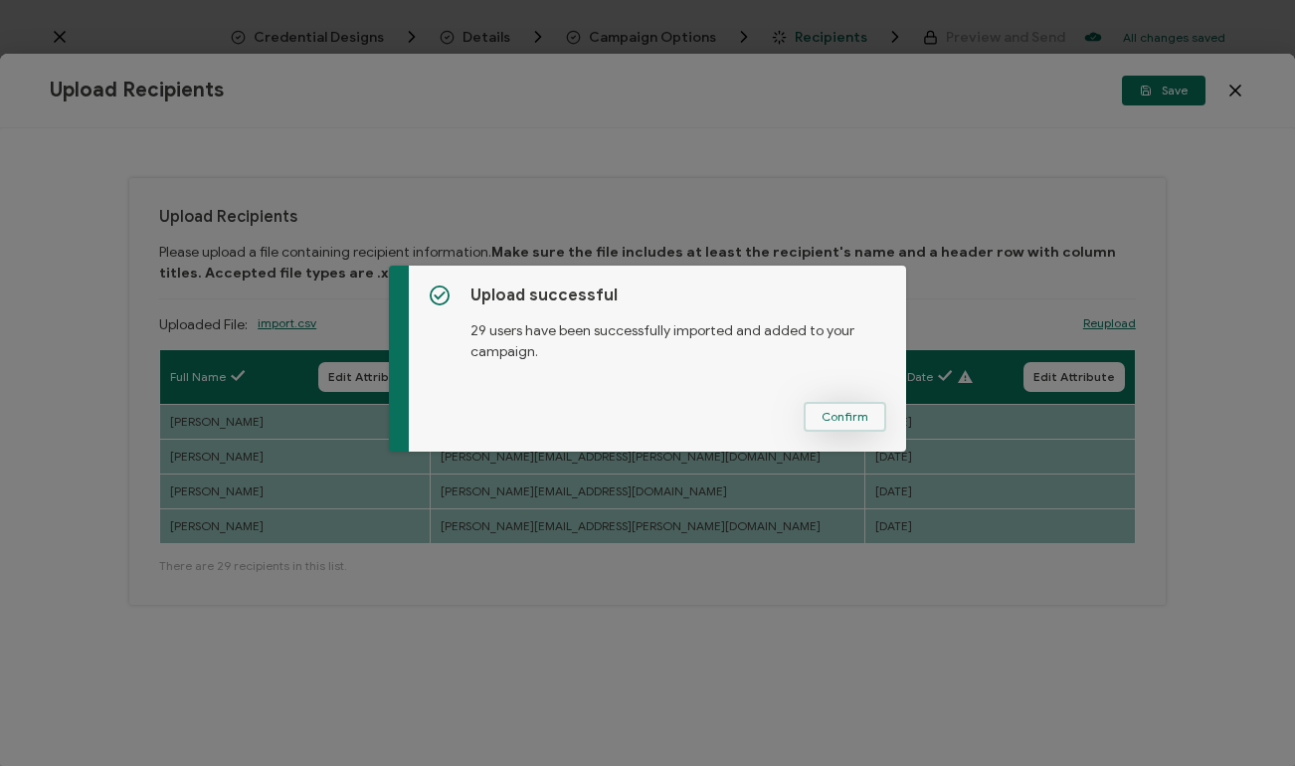
click at [837, 427] on button "Confirm" at bounding box center [844, 417] width 83 height 30
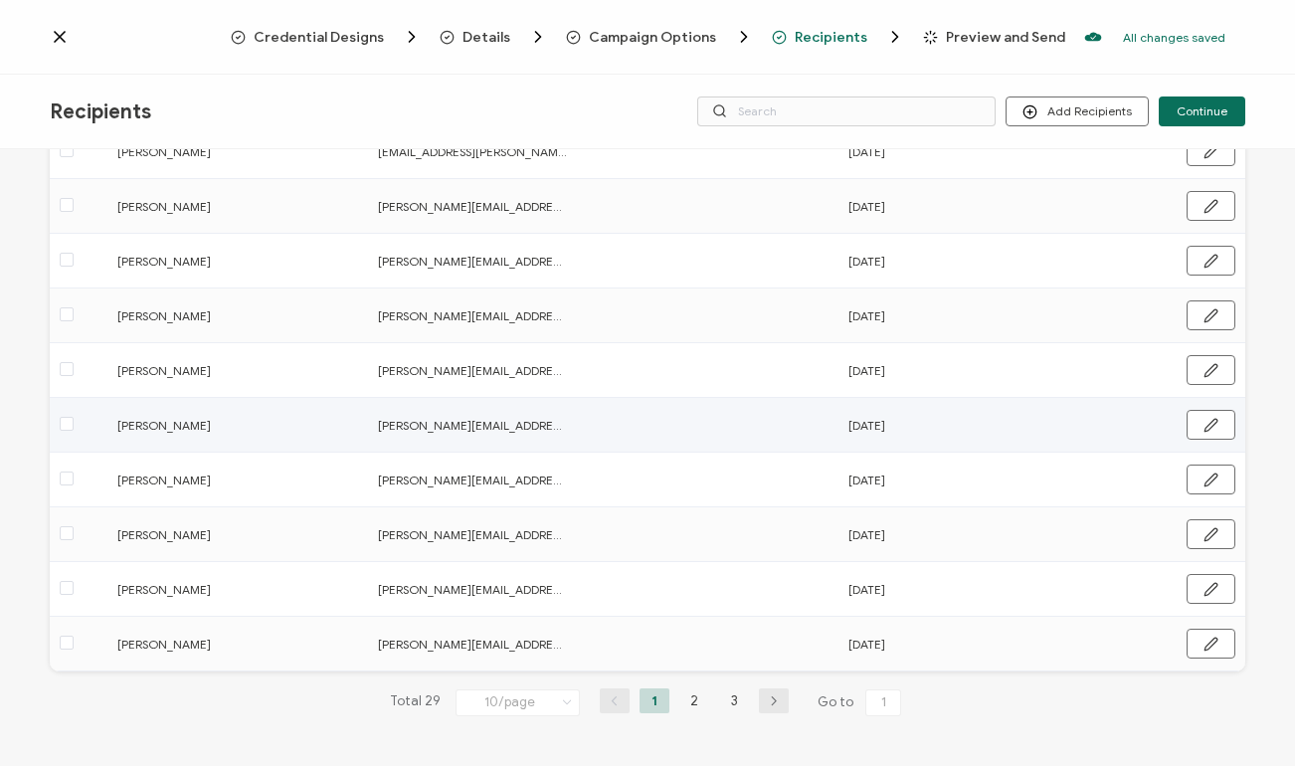
scroll to position [122, 0]
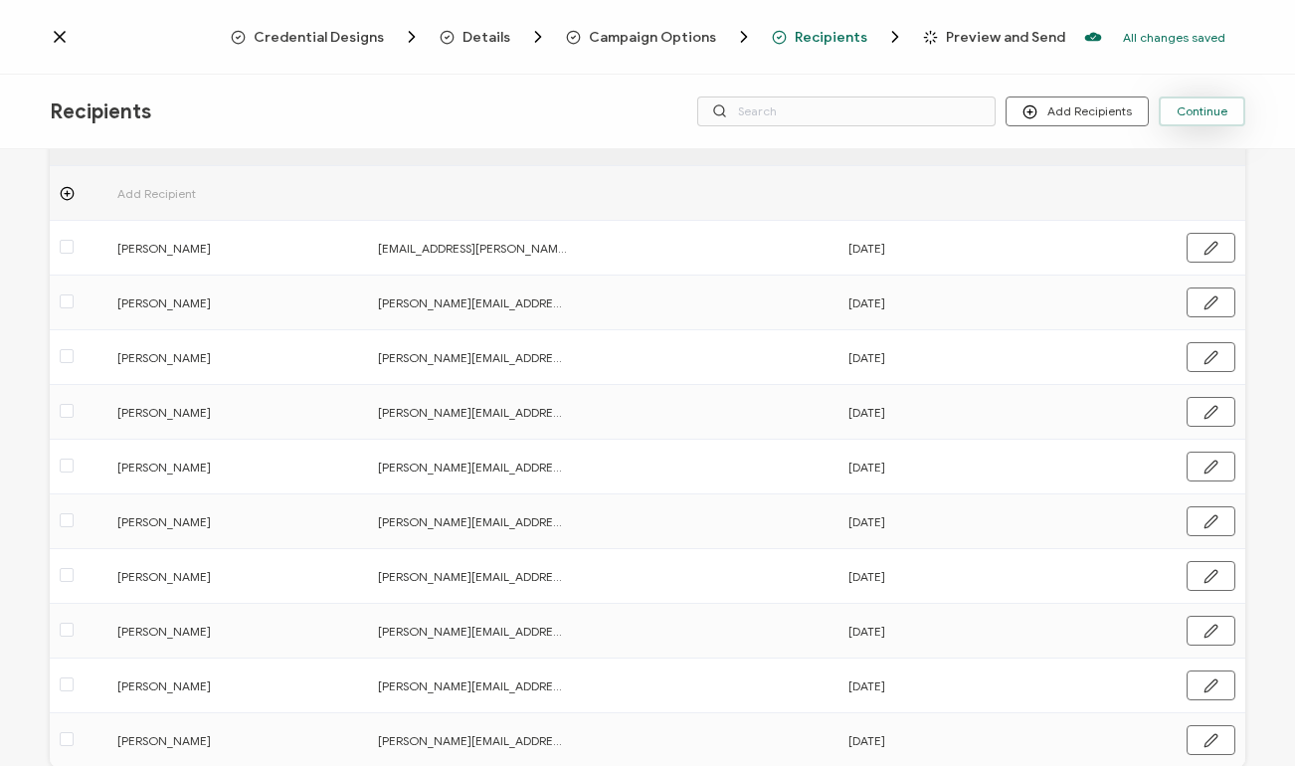
click at [1209, 109] on span "Continue" at bounding box center [1201, 111] width 51 height 12
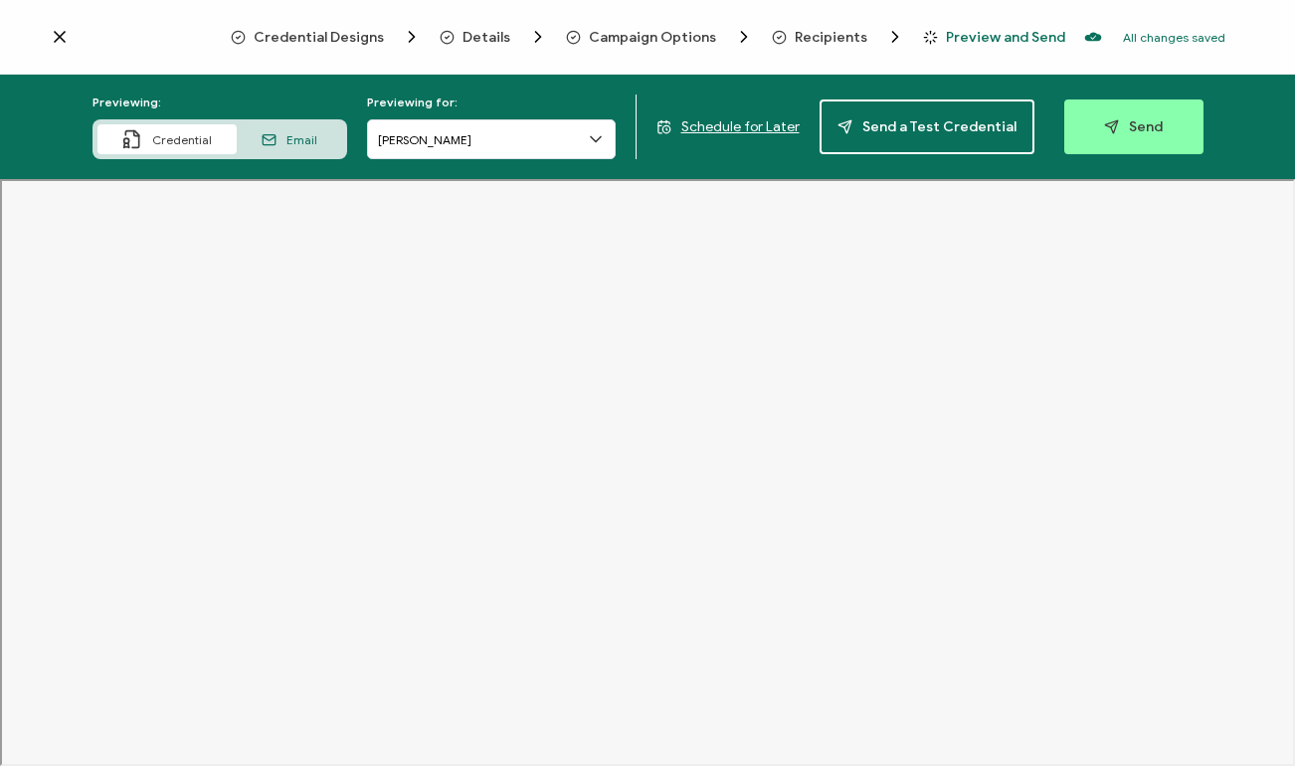
click at [747, 127] on span "Schedule for Later" at bounding box center [740, 126] width 118 height 17
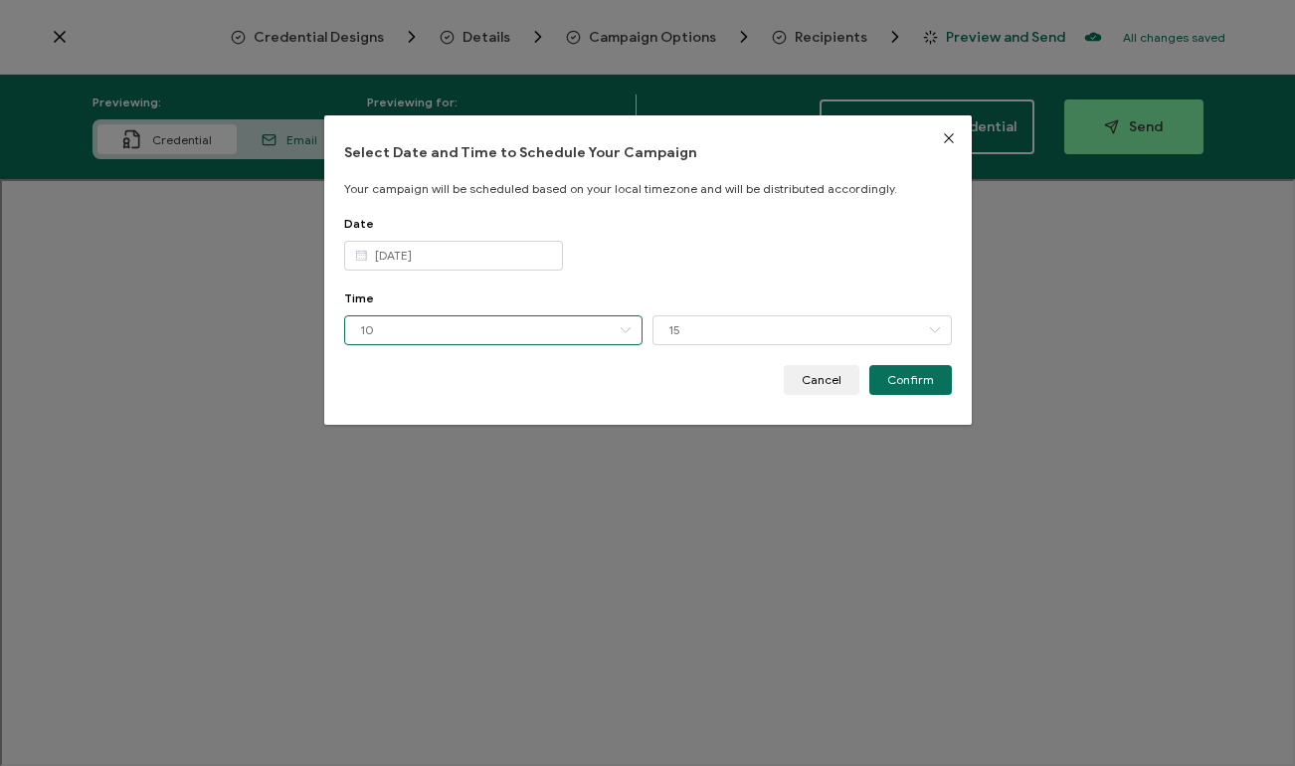
click at [509, 334] on input "10" at bounding box center [493, 330] width 299 height 30
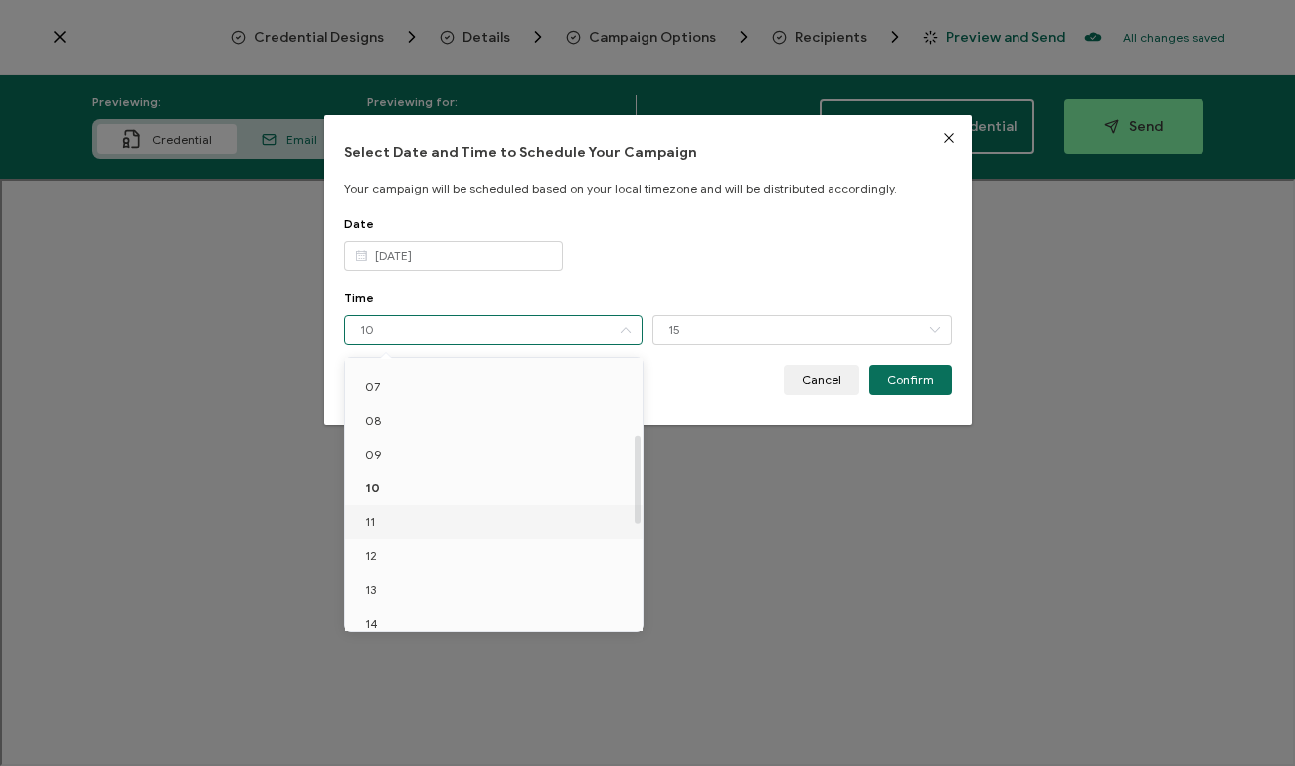
scroll to position [233, 0]
click at [425, 545] on li "12" at bounding box center [493, 554] width 297 height 34
type input "12"
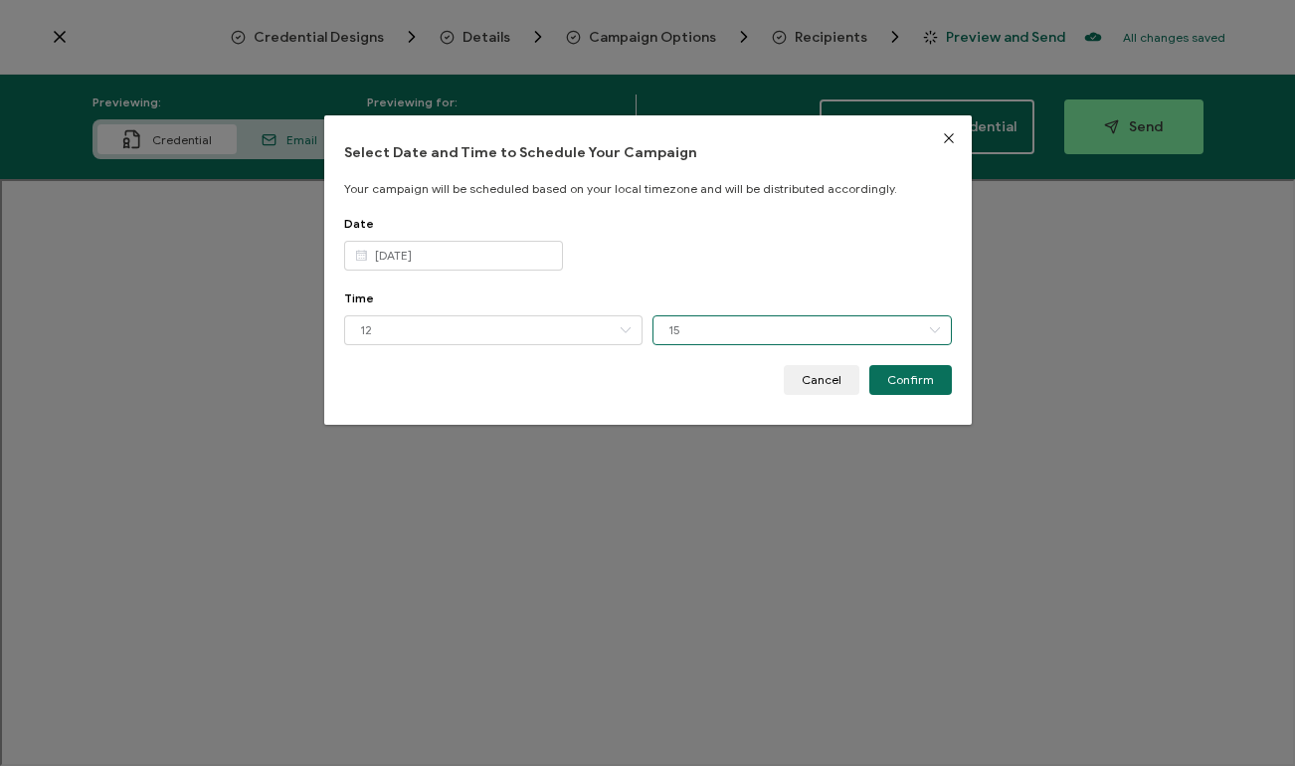
click at [768, 327] on input "15" at bounding box center [801, 330] width 299 height 30
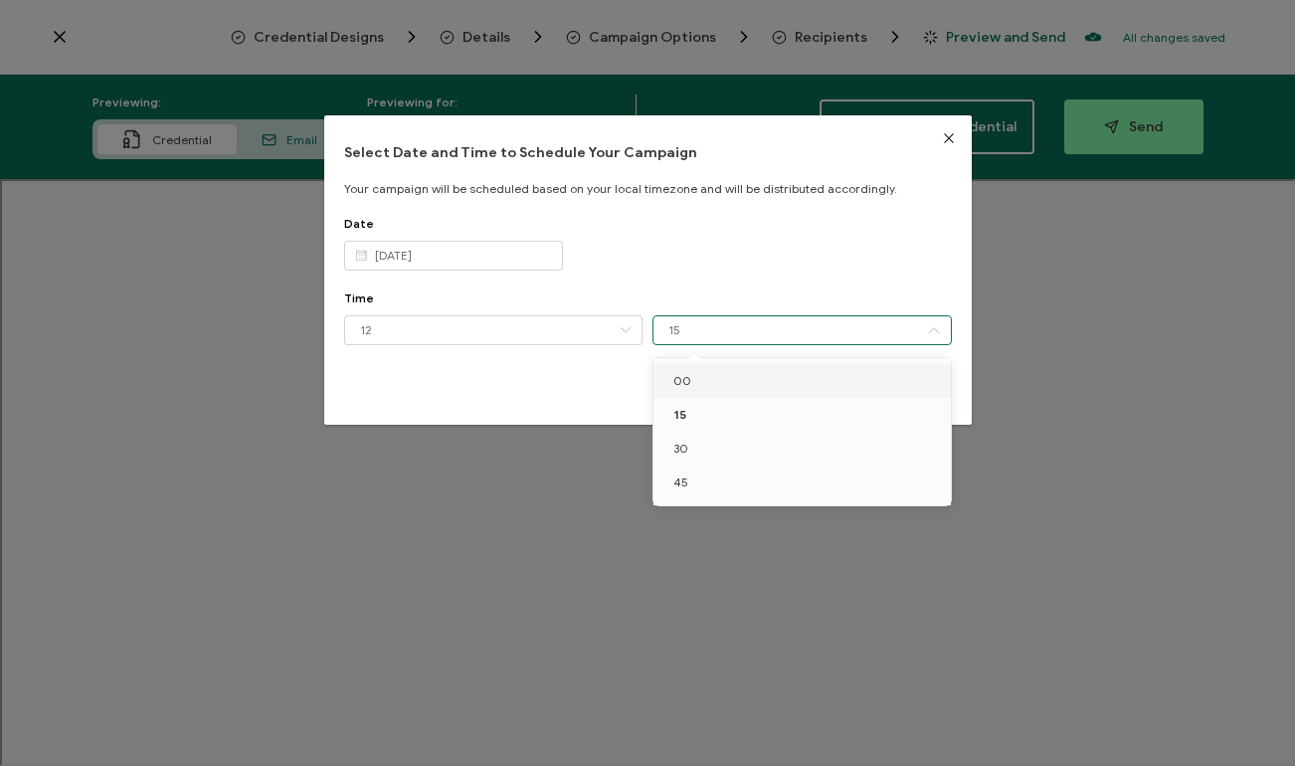
click at [706, 380] on li "00" at bounding box center [801, 381] width 297 height 34
type input "00"
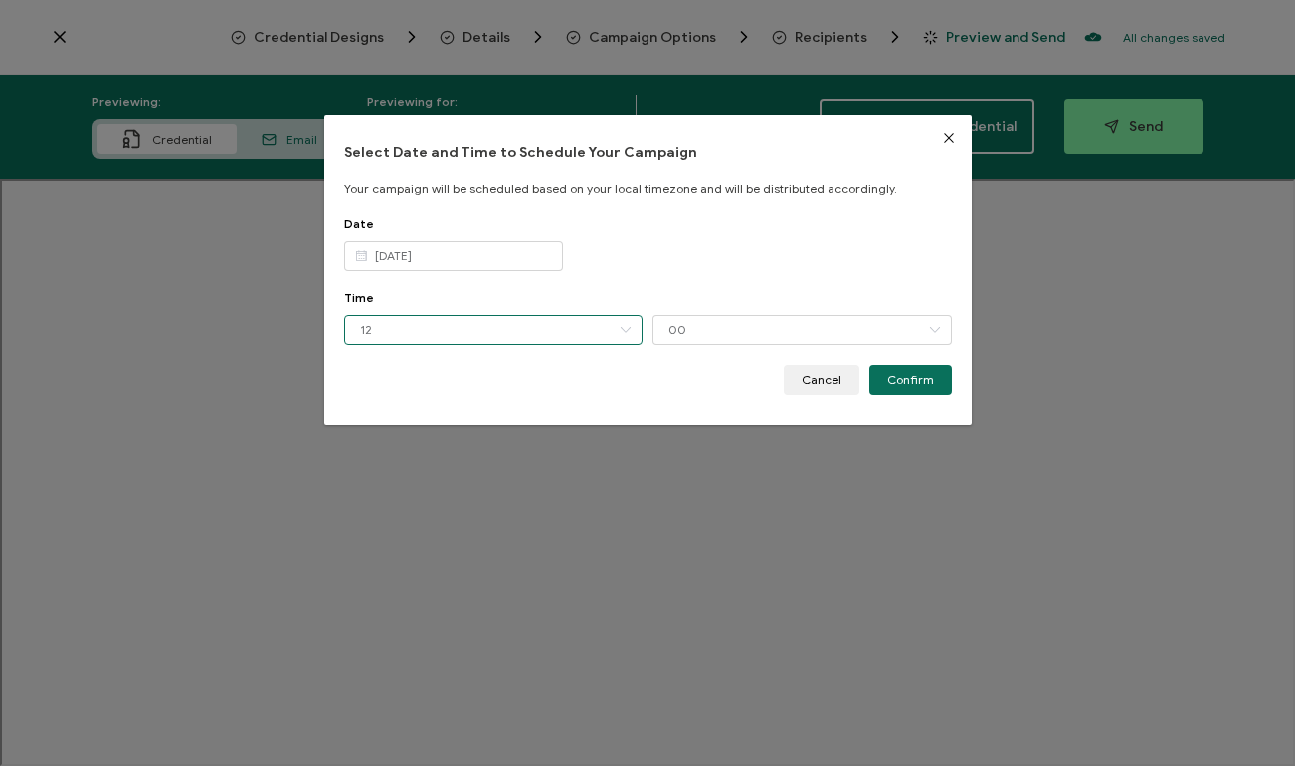
click at [610, 333] on input "12" at bounding box center [493, 330] width 299 height 30
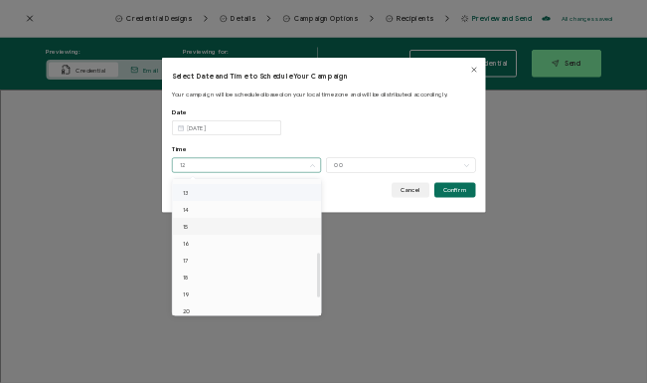
scroll to position [357, 0]
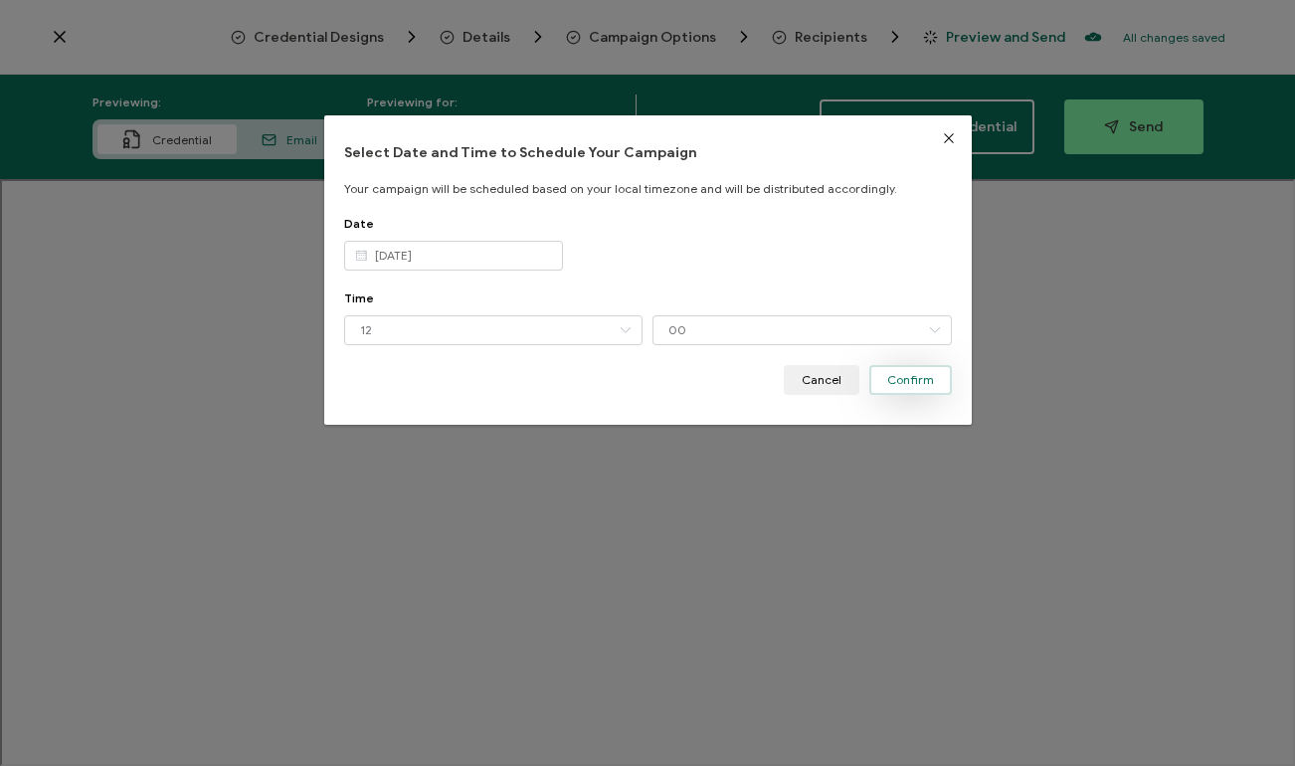
click at [934, 377] on button "Confirm" at bounding box center [910, 380] width 83 height 30
